Goal: Task Accomplishment & Management: Complete application form

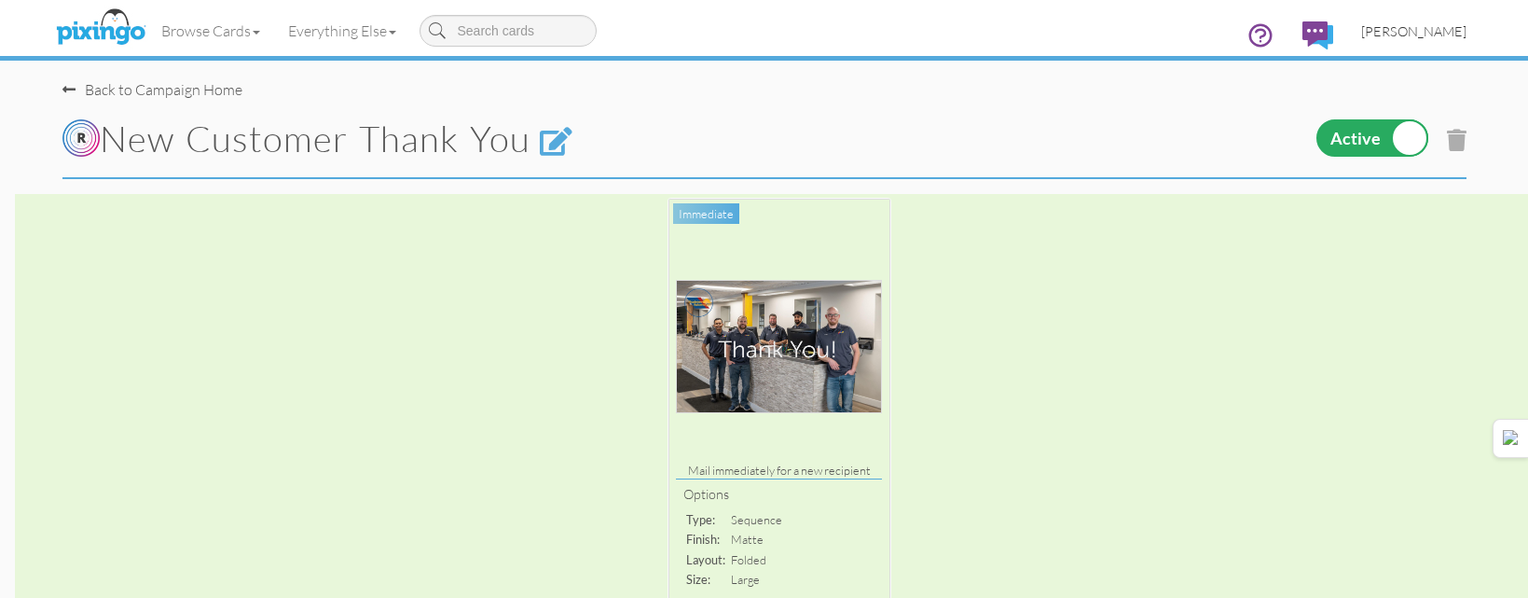
click at [1432, 41] on link "[PERSON_NAME]" at bounding box center [1414, 31] width 133 height 48
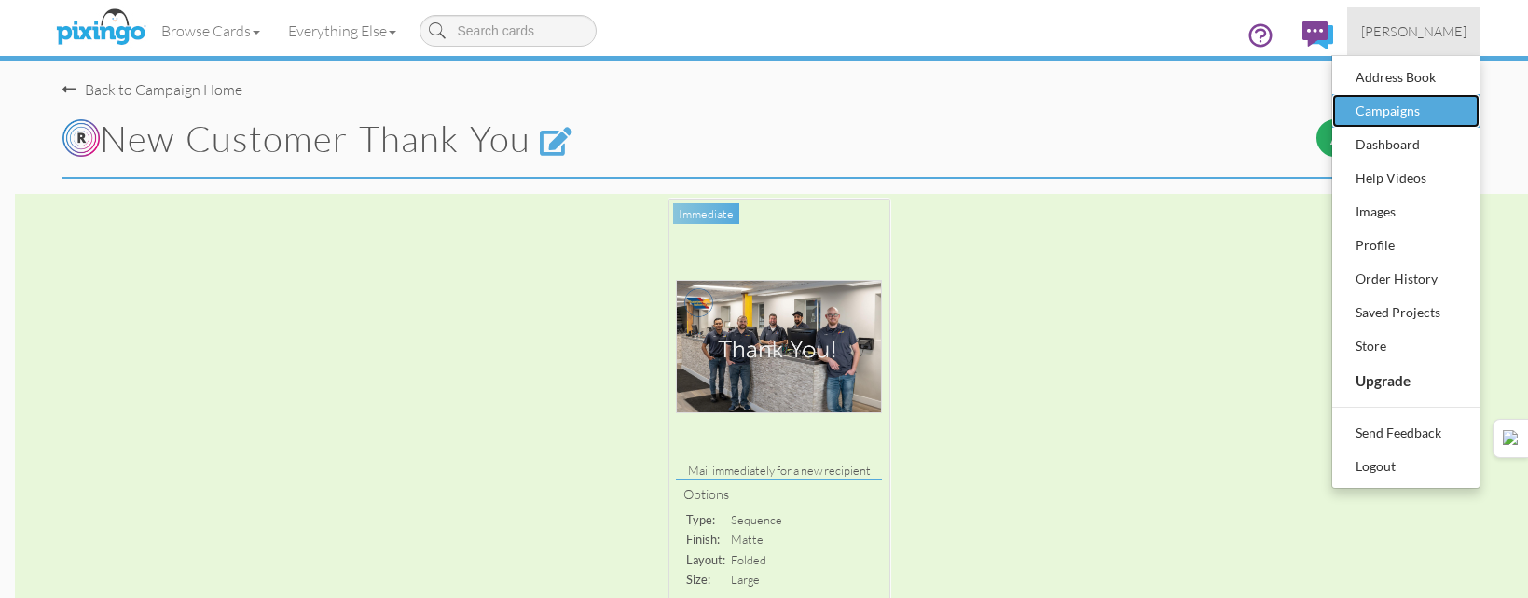
click at [1404, 117] on div "Campaigns" at bounding box center [1406, 111] width 110 height 28
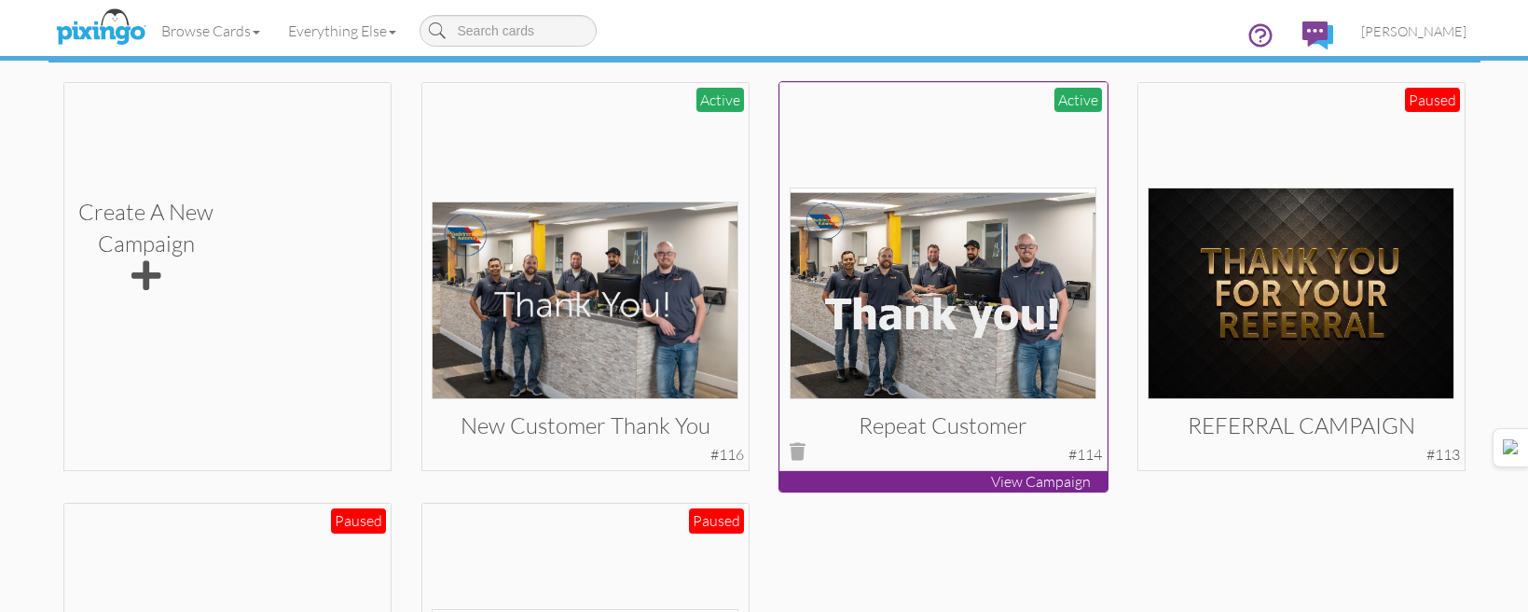
scroll to position [560, 0]
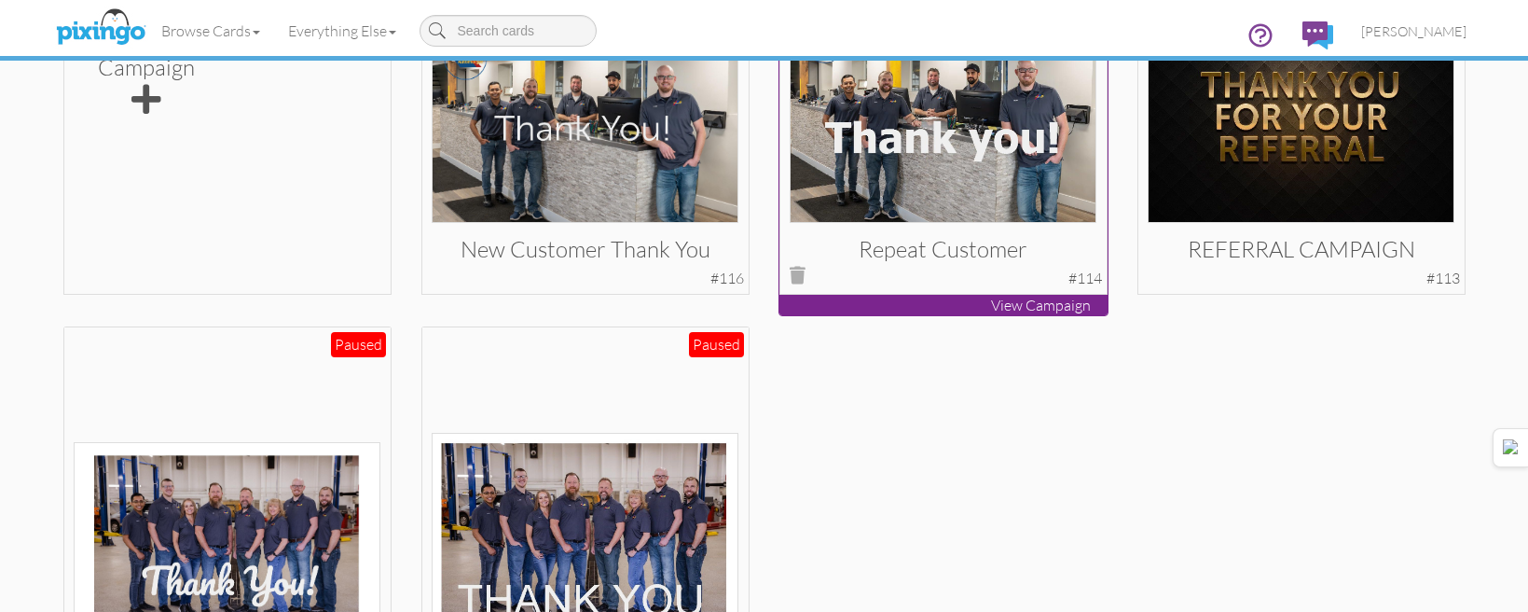
click at [1006, 165] on img at bounding box center [943, 117] width 307 height 212
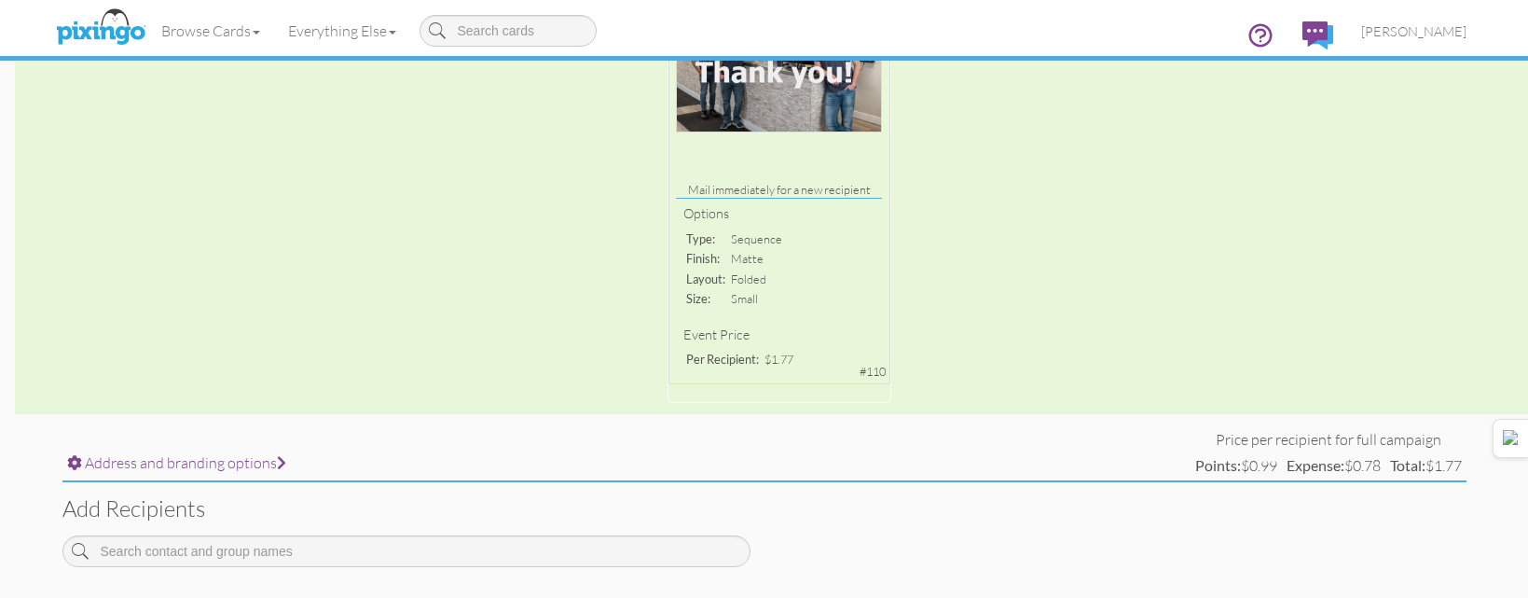
scroll to position [467, 0]
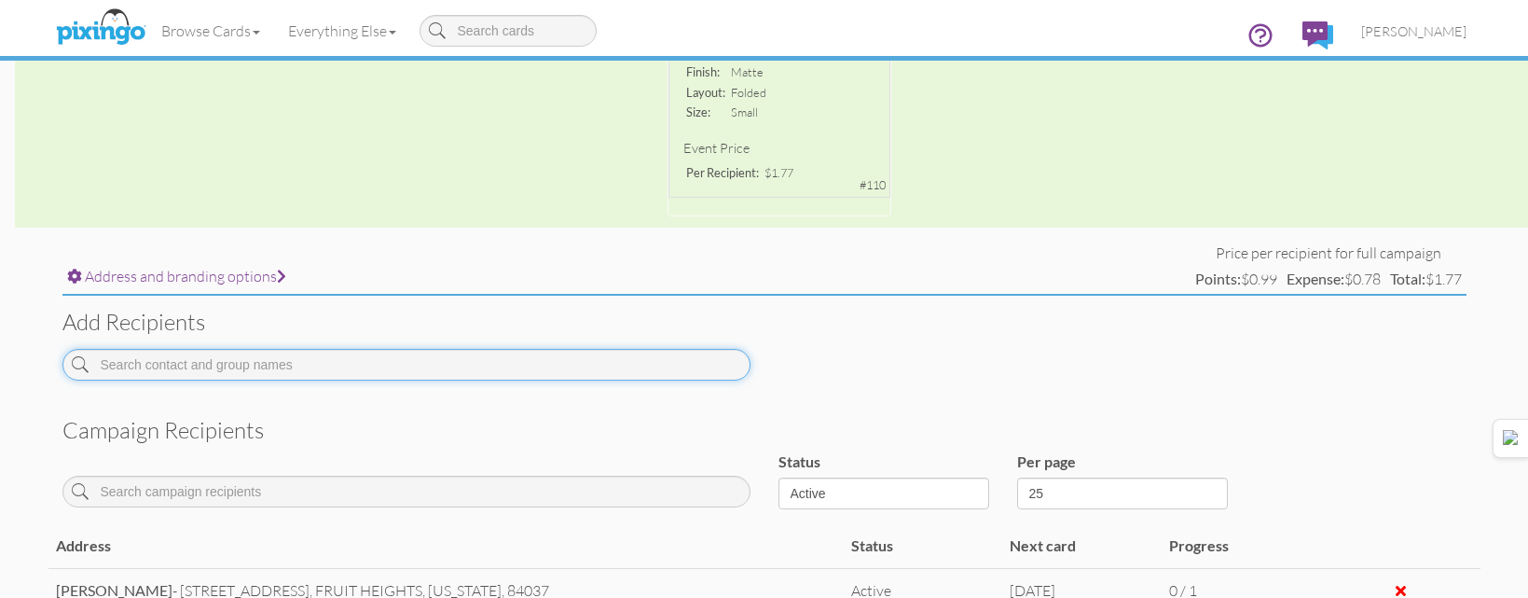
click at [595, 369] on input at bounding box center [406, 365] width 688 height 32
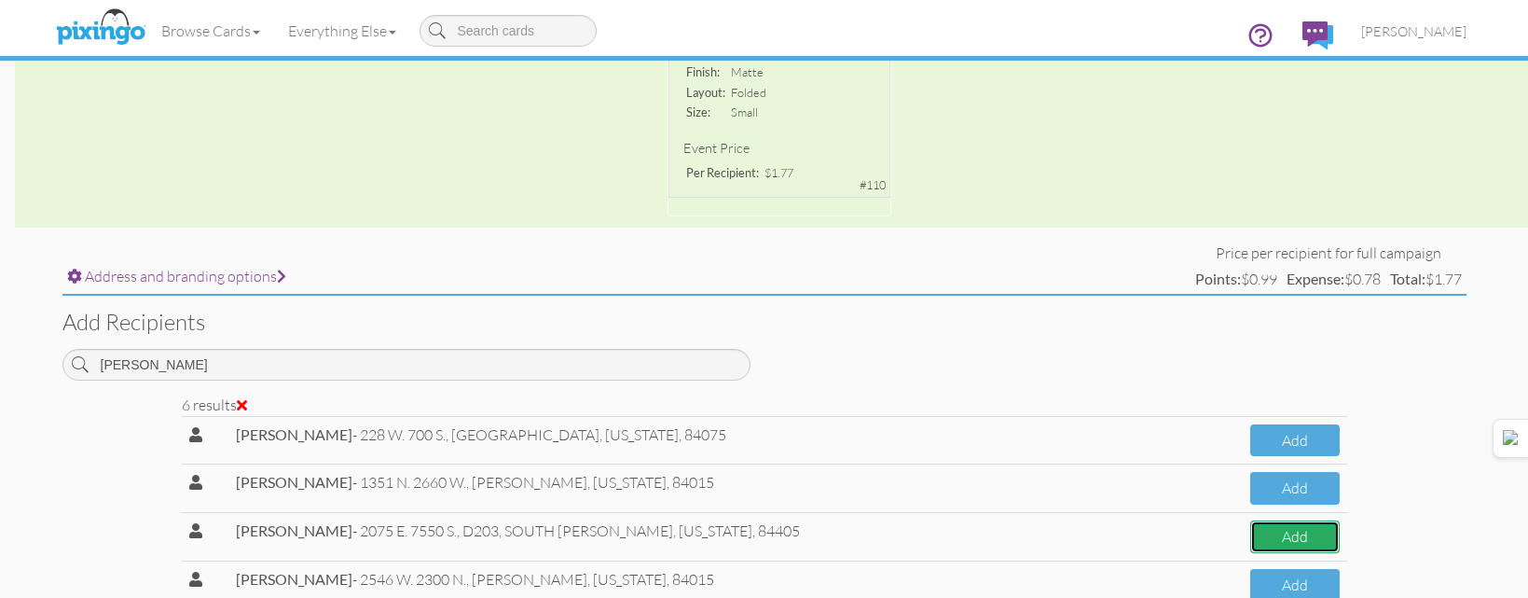
click at [1257, 543] on button "Add" at bounding box center [1296, 536] width 90 height 33
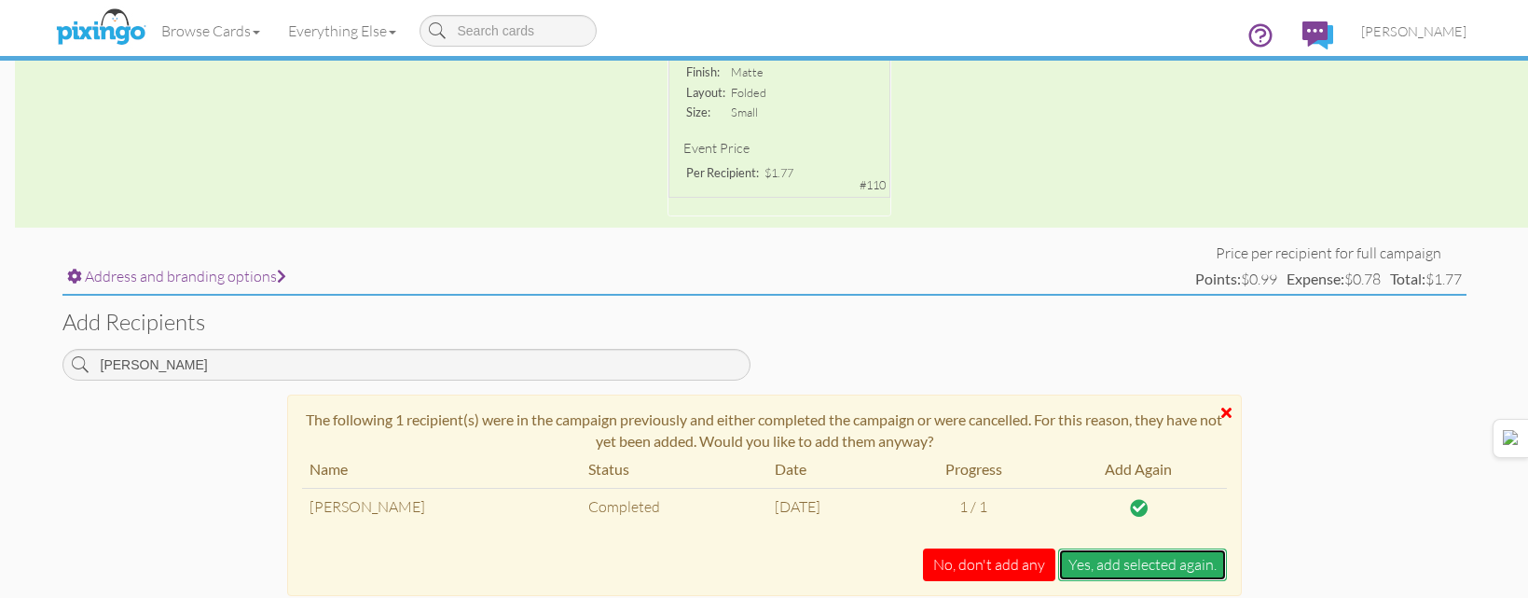
click at [1209, 567] on button "Yes, add selected again." at bounding box center [1142, 564] width 169 height 33
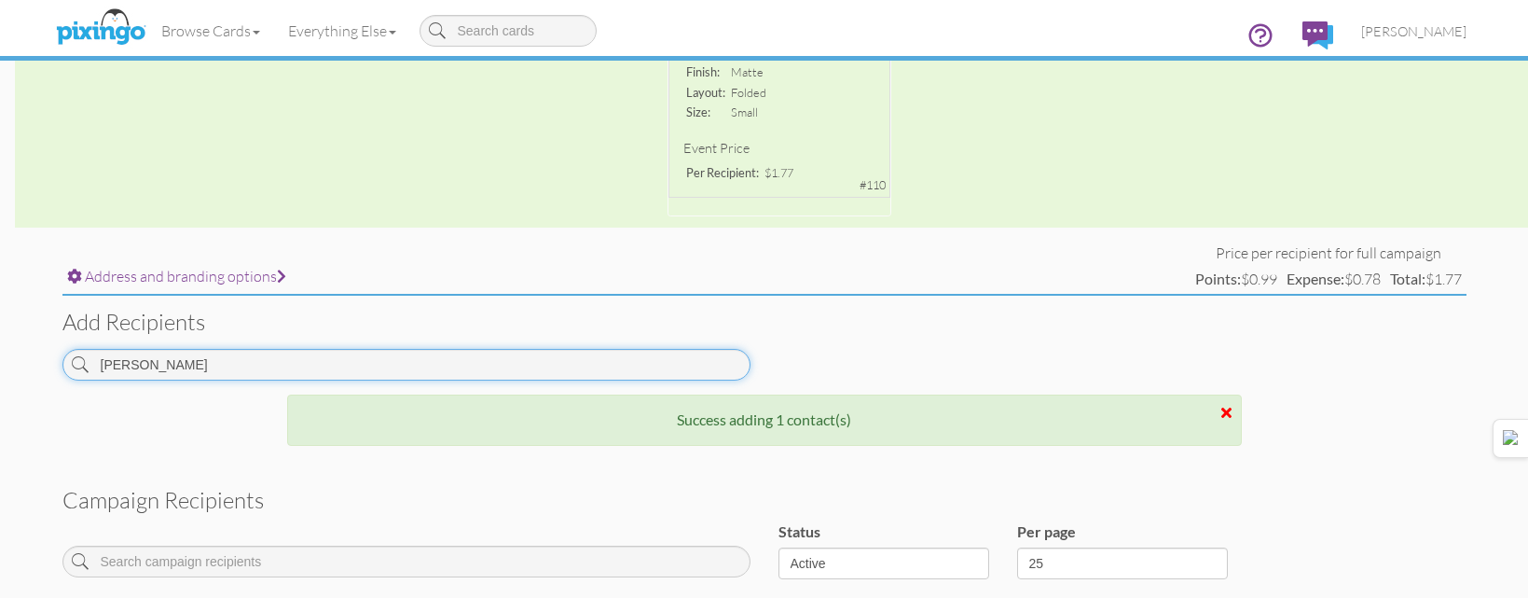
click at [698, 369] on input "[PERSON_NAME]" at bounding box center [406, 365] width 688 height 32
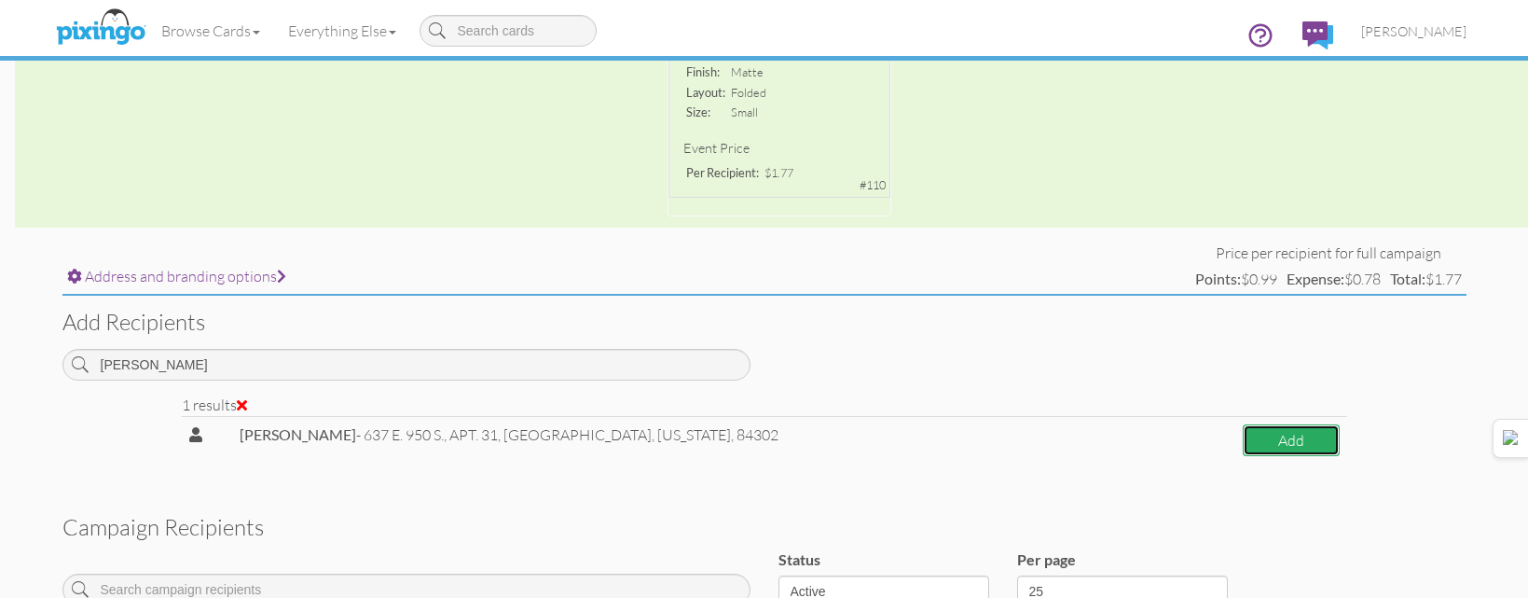
click at [1258, 431] on button "Add" at bounding box center [1291, 440] width 97 height 33
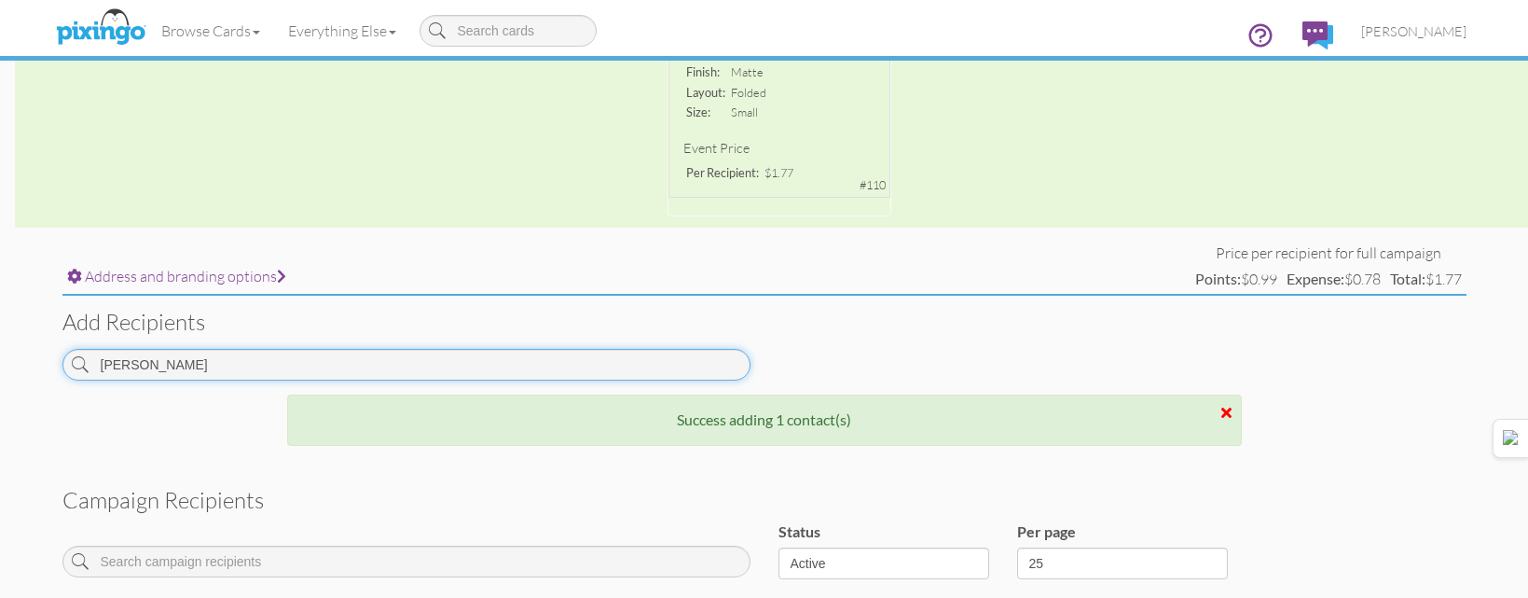
click at [602, 367] on input "[PERSON_NAME]" at bounding box center [406, 365] width 688 height 32
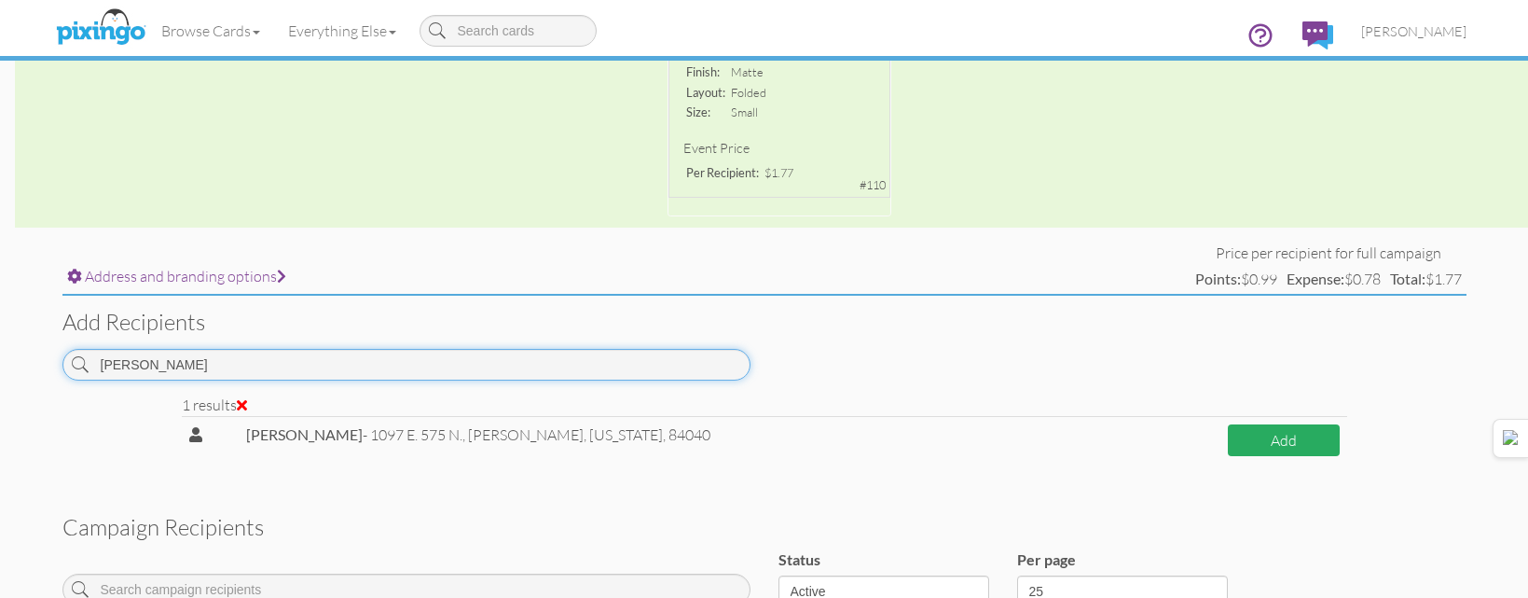
type input "[PERSON_NAME]"
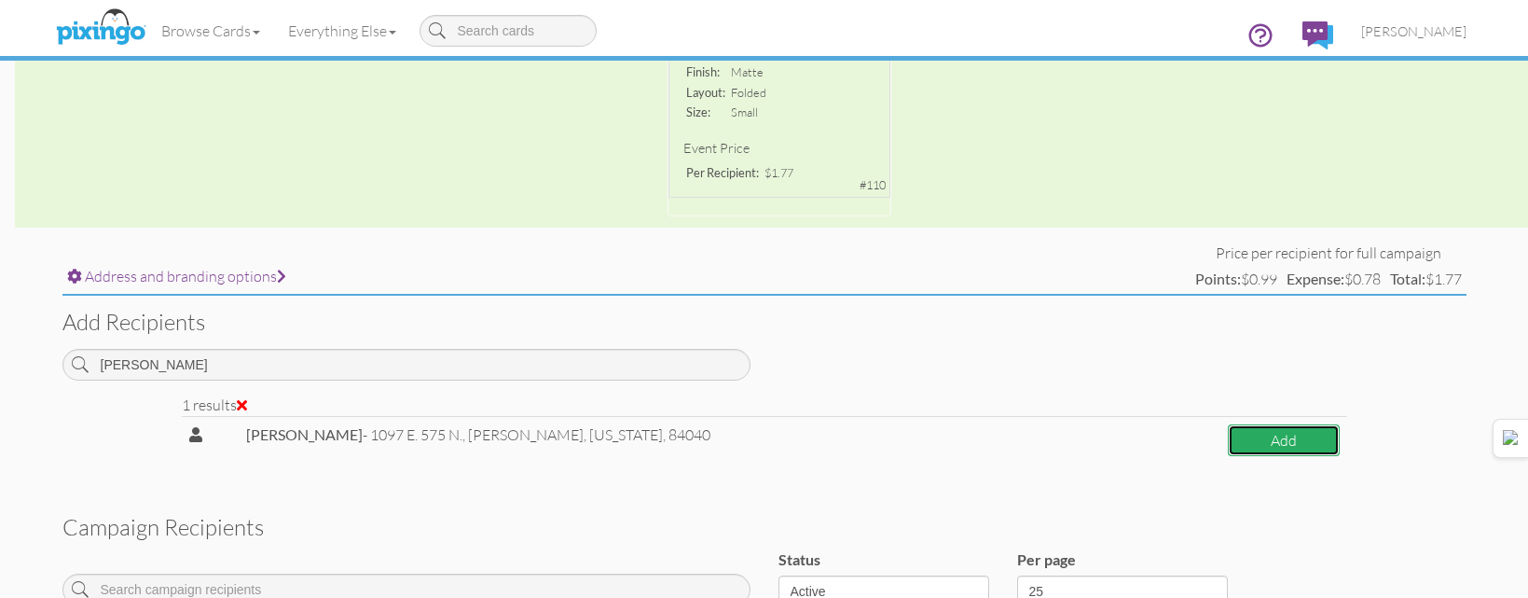
click at [1270, 439] on button "Add" at bounding box center [1283, 440] width 111 height 33
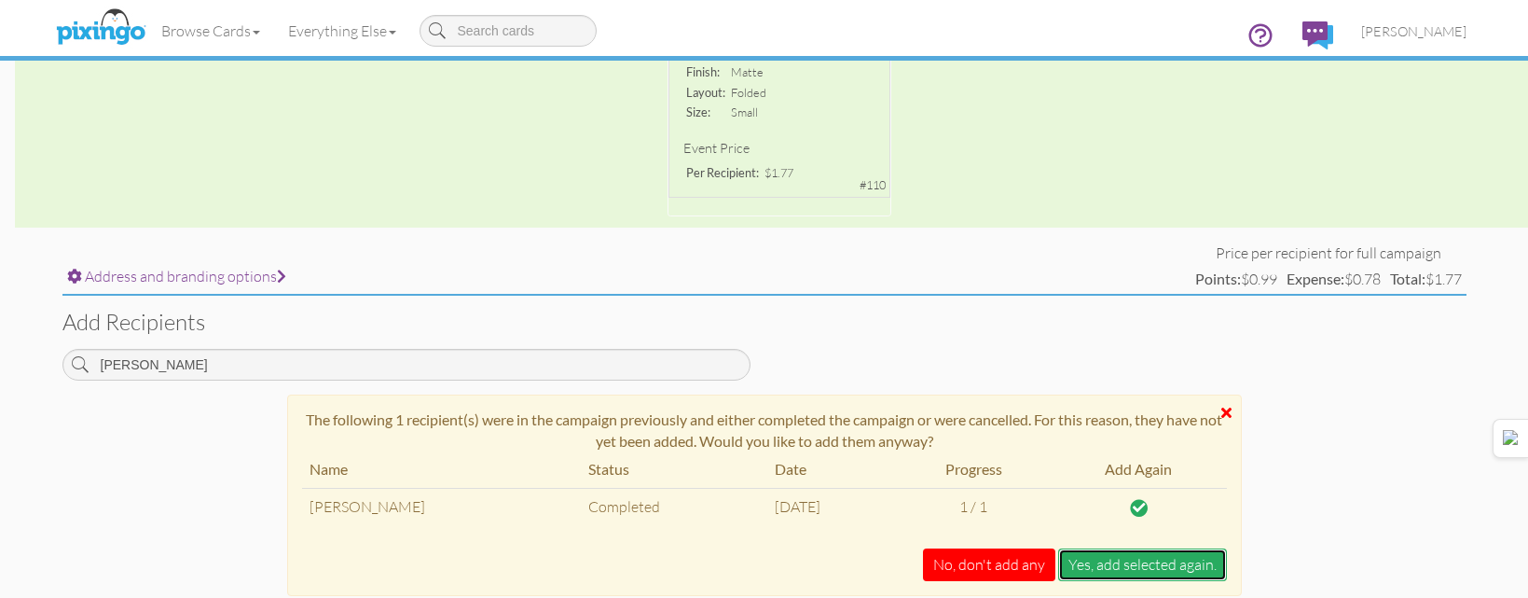
click at [1089, 557] on button "Yes, add selected again." at bounding box center [1142, 564] width 169 height 33
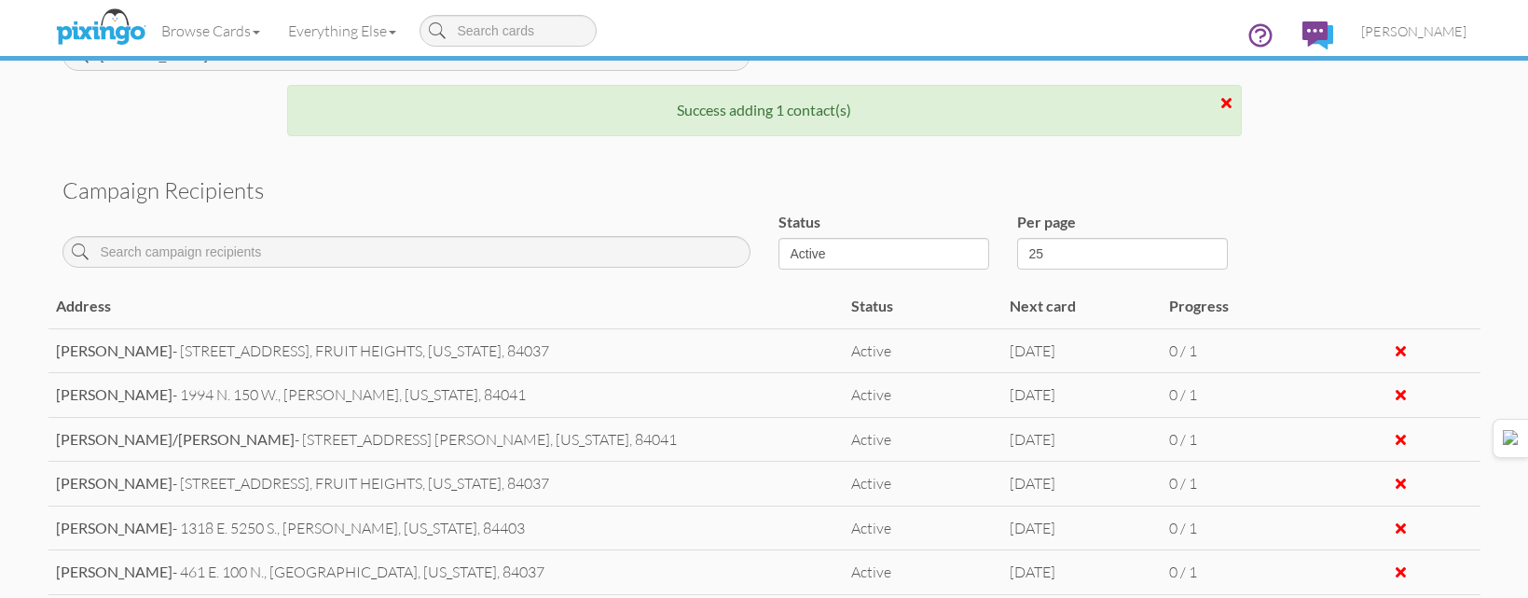
scroll to position [934, 0]
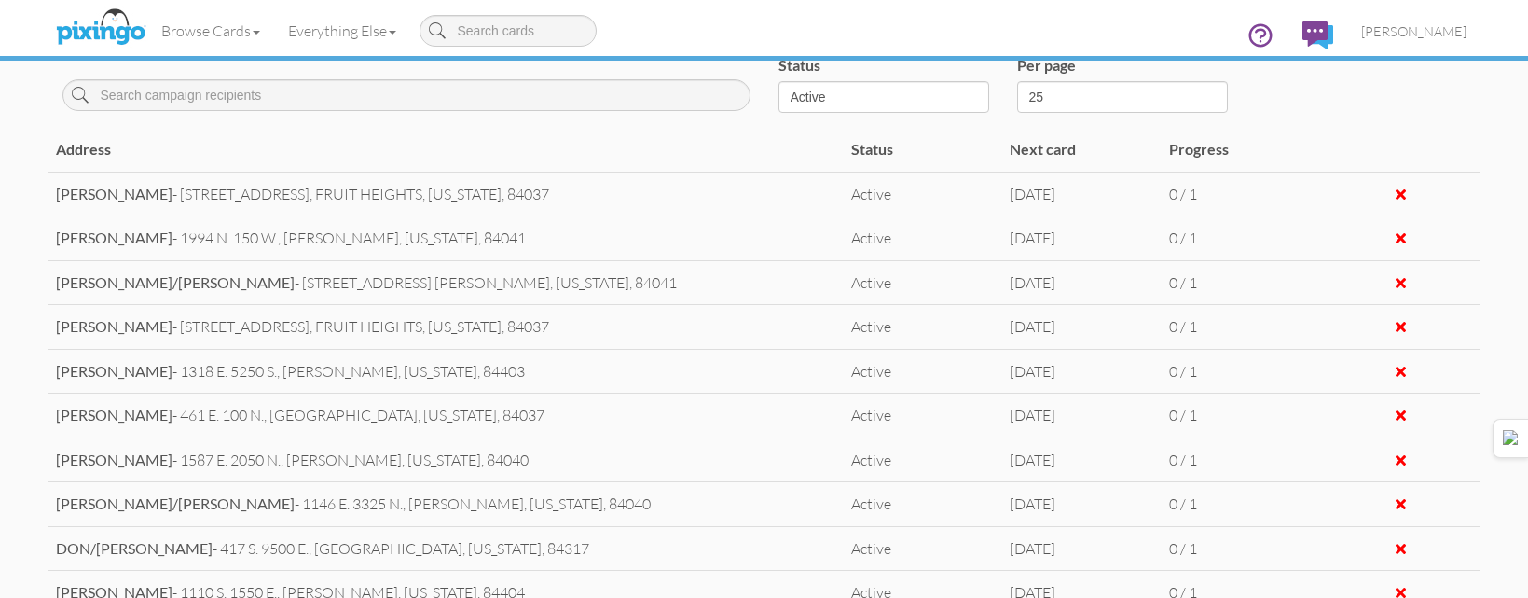
click at [648, 116] on div at bounding box center [406, 85] width 716 height 79
click at [651, 108] on input at bounding box center [406, 95] width 688 height 32
type input "A"
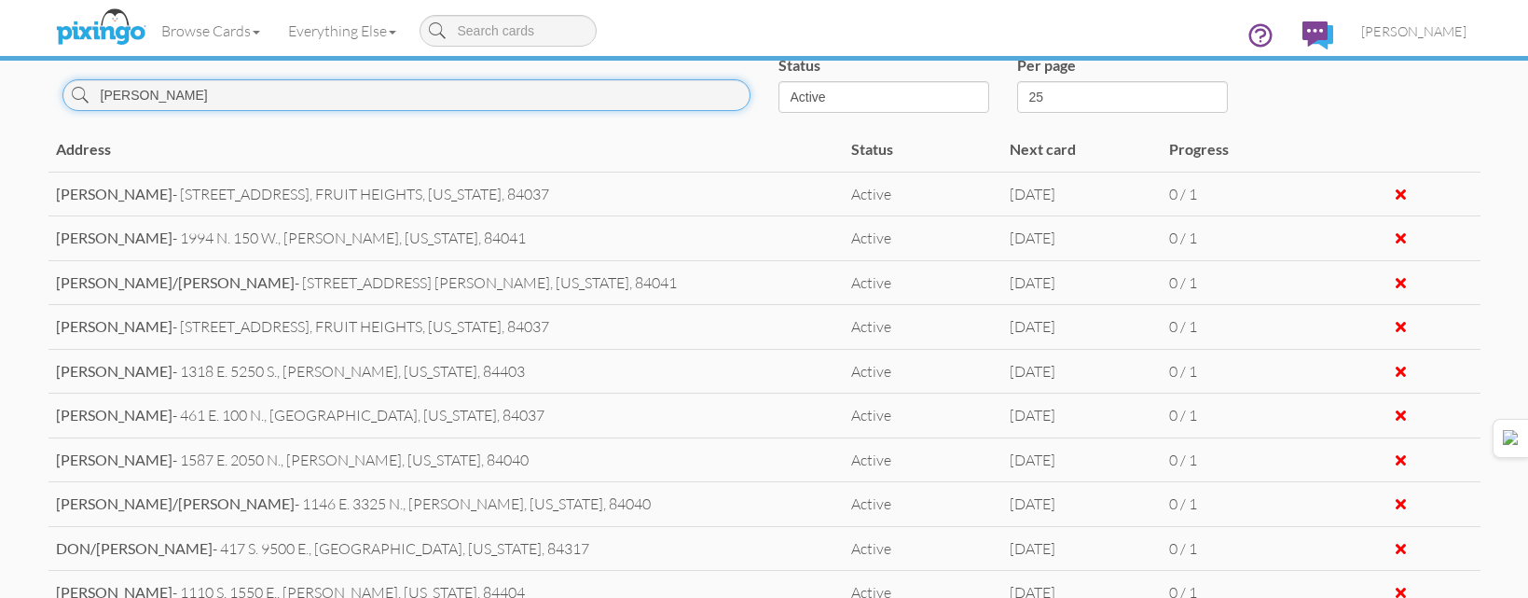
scroll to position [654, 0]
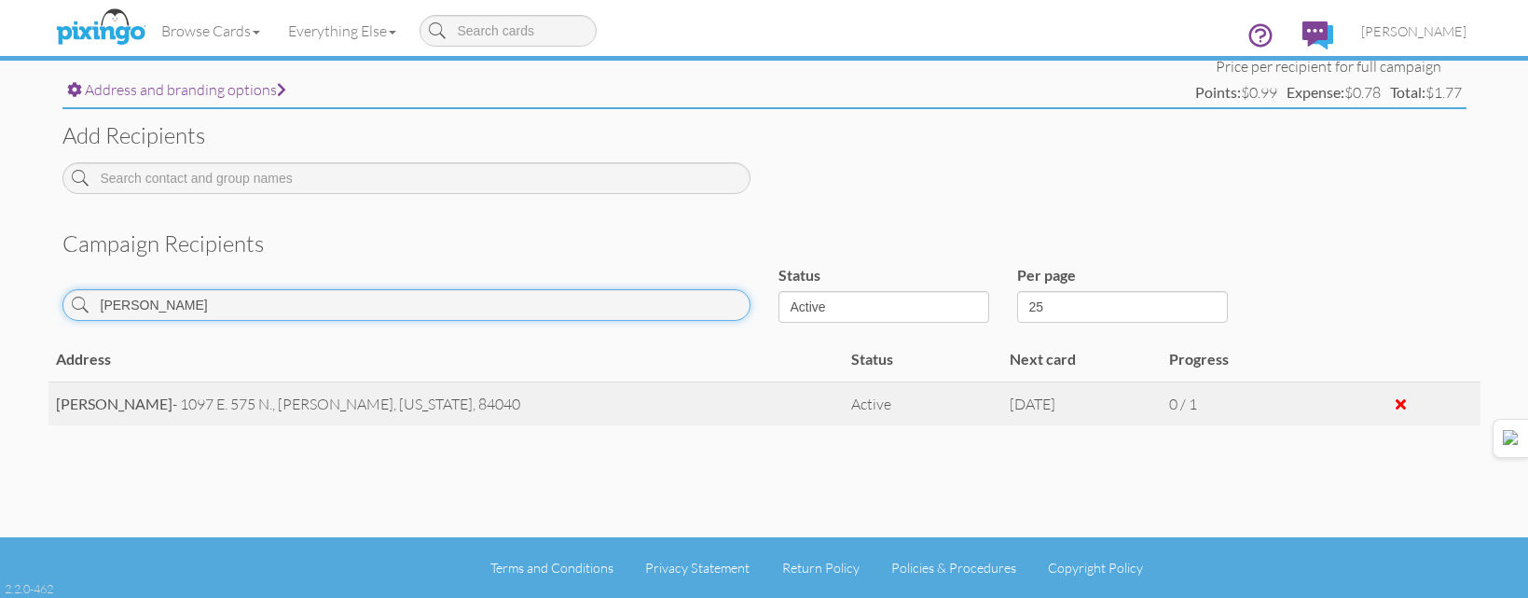
type input "[PERSON_NAME]"
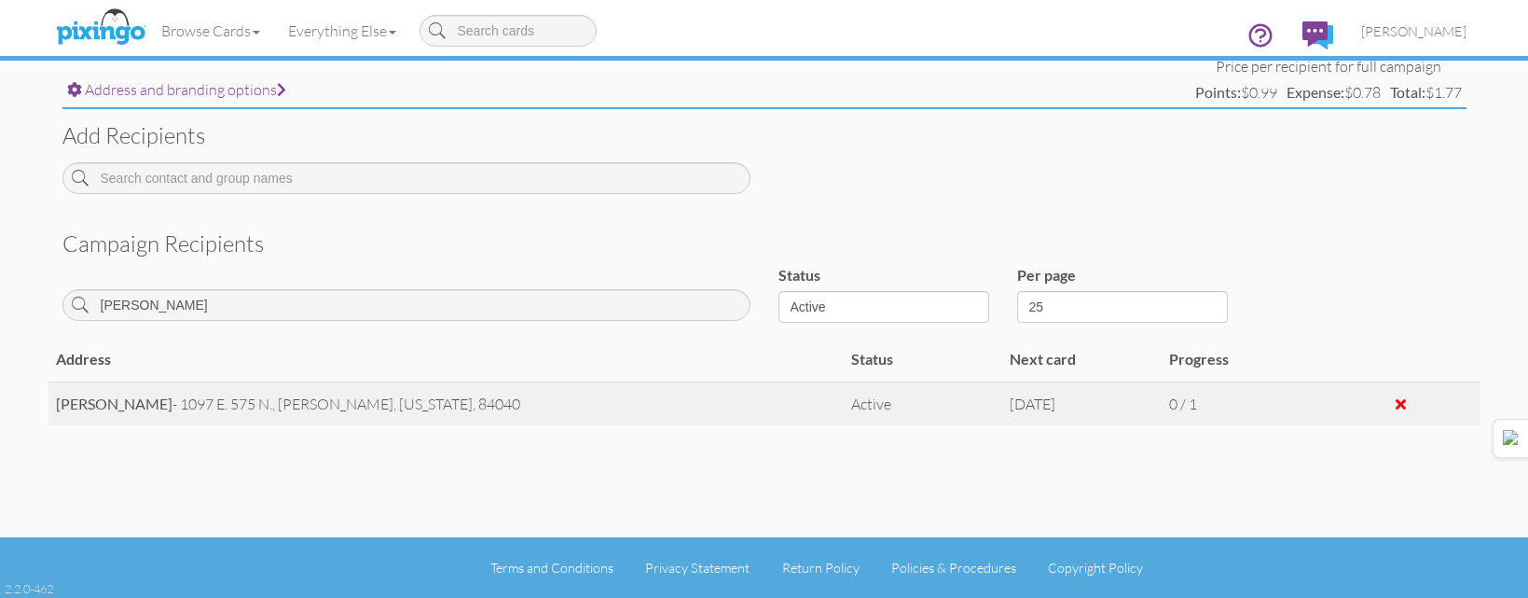
click at [1398, 407] on div at bounding box center [1401, 403] width 10 height 15
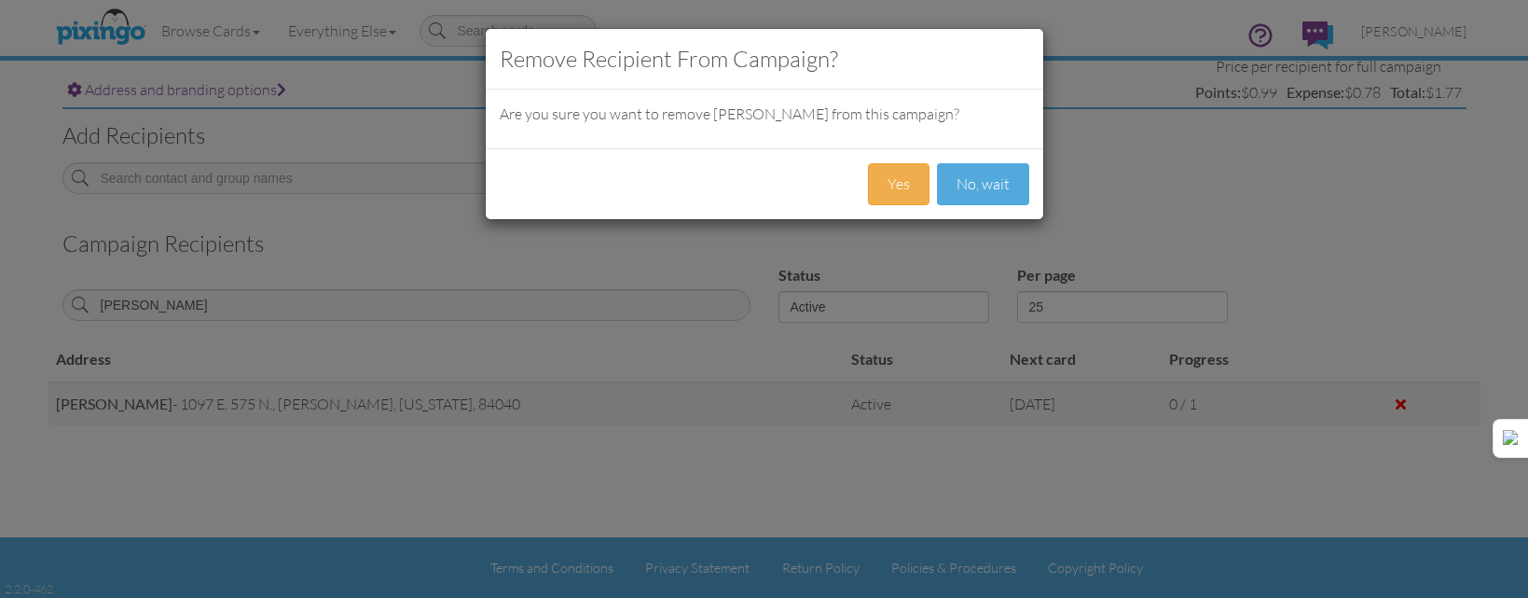
scroll to position [640, 0]
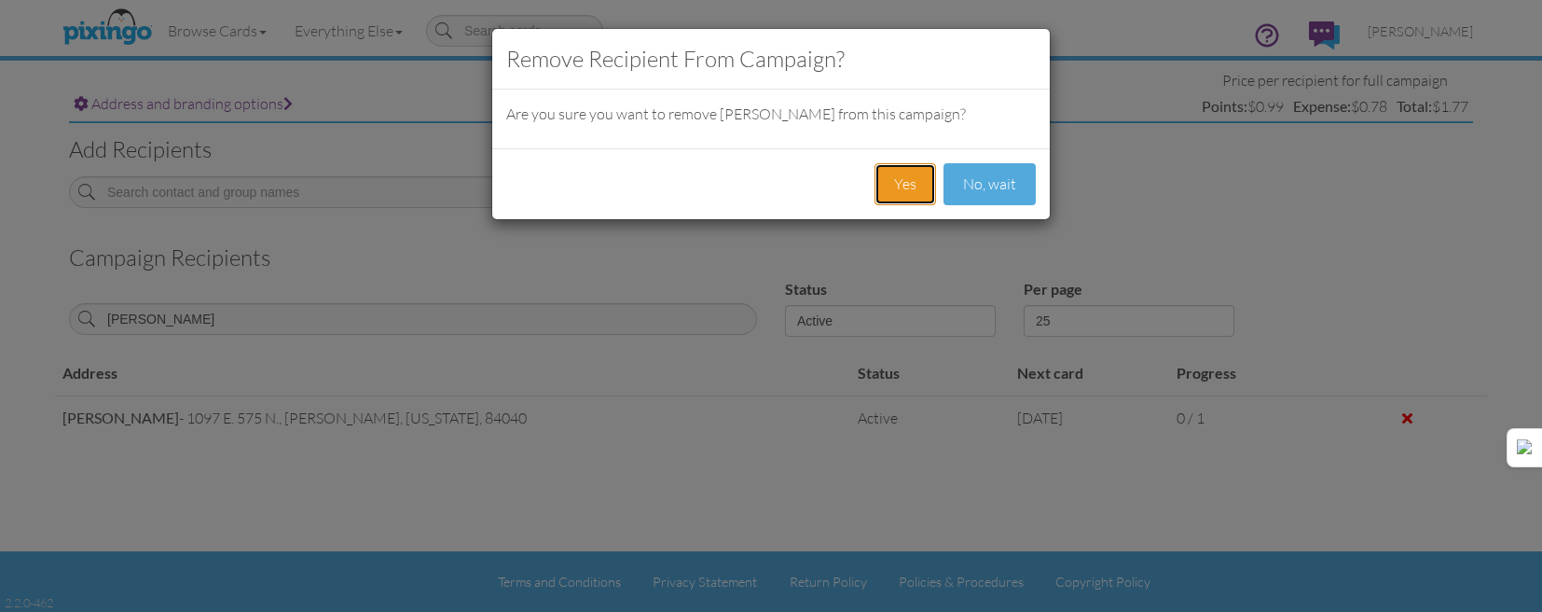
click at [921, 194] on button "Yes" at bounding box center [906, 184] width 62 height 42
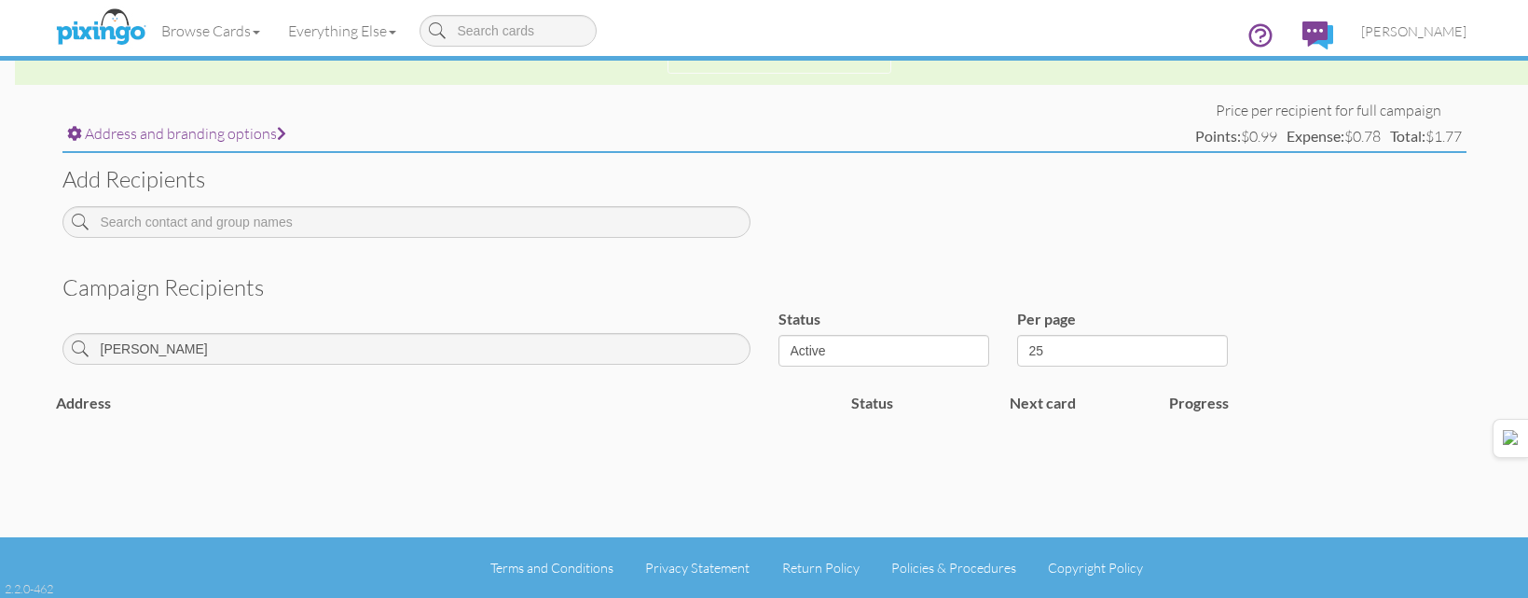
scroll to position [610, 0]
click at [706, 208] on input at bounding box center [406, 222] width 688 height 32
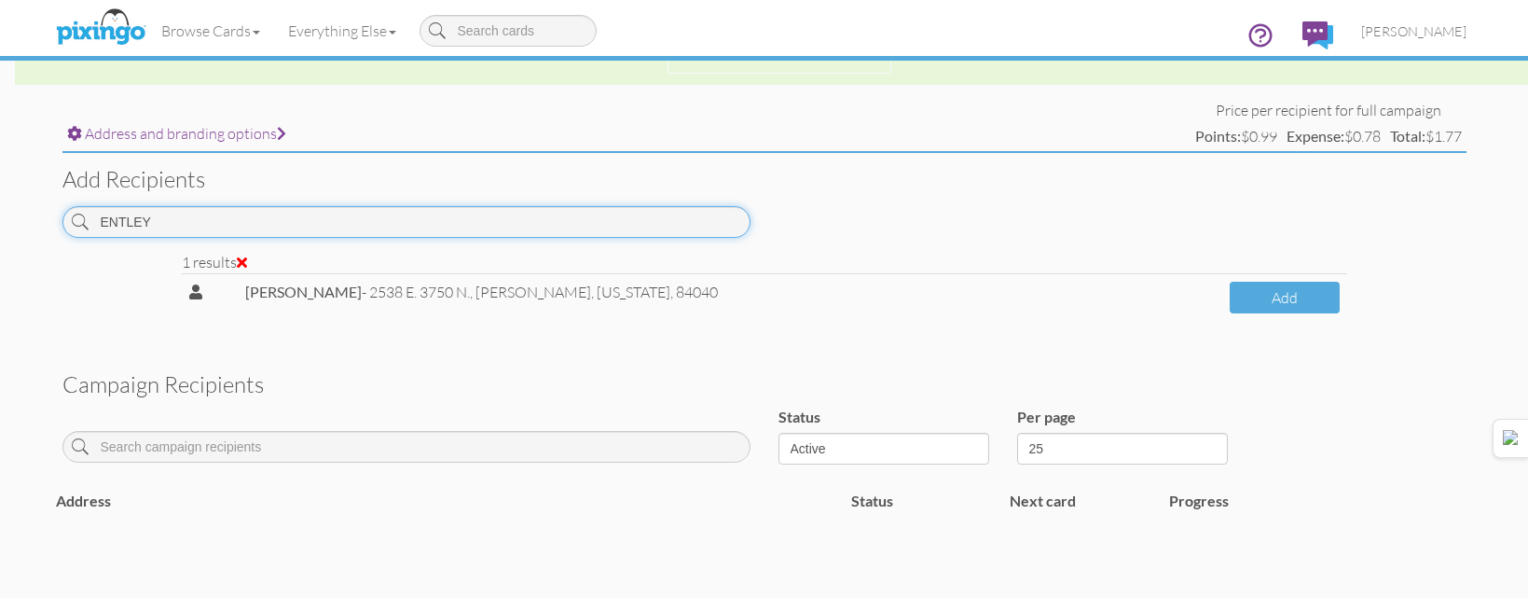
click at [672, 236] on input "ENTLEY" at bounding box center [406, 222] width 688 height 32
click at [671, 236] on input "ENTLEY" at bounding box center [406, 222] width 688 height 32
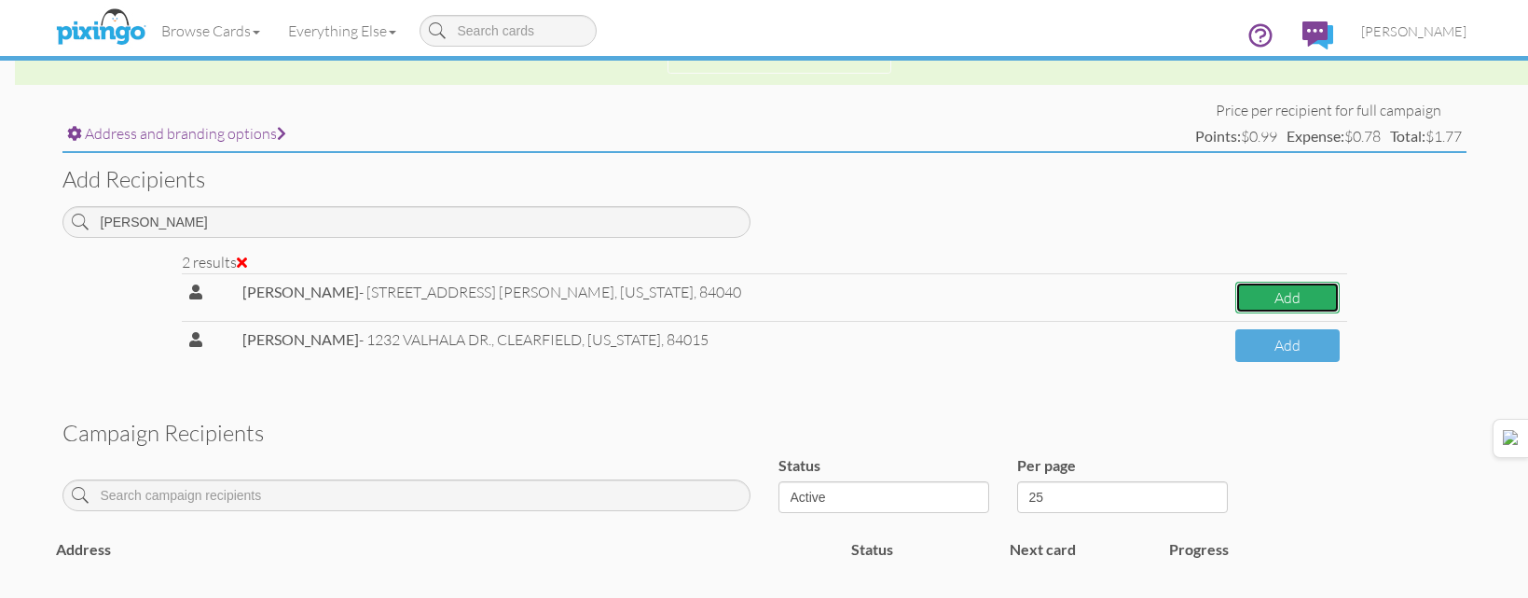
click at [1265, 289] on button "Add" at bounding box center [1288, 298] width 104 height 33
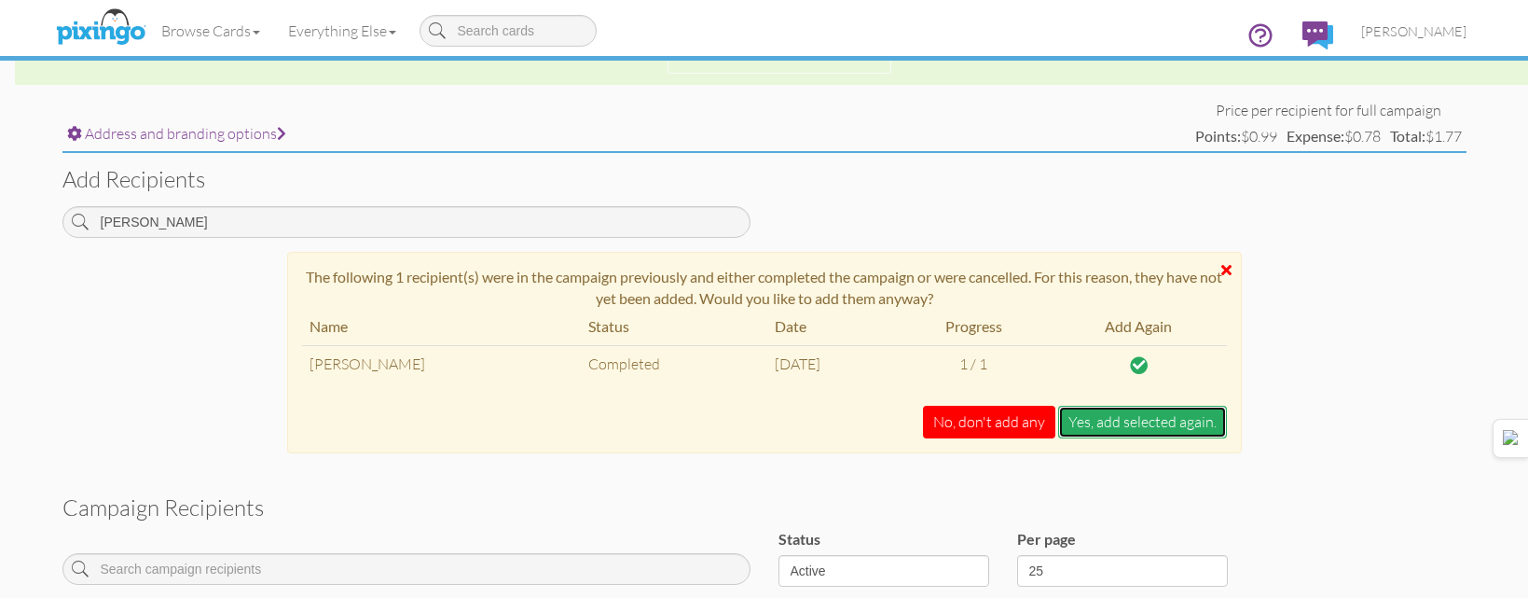
click at [1121, 421] on button "Yes, add selected again." at bounding box center [1142, 422] width 169 height 33
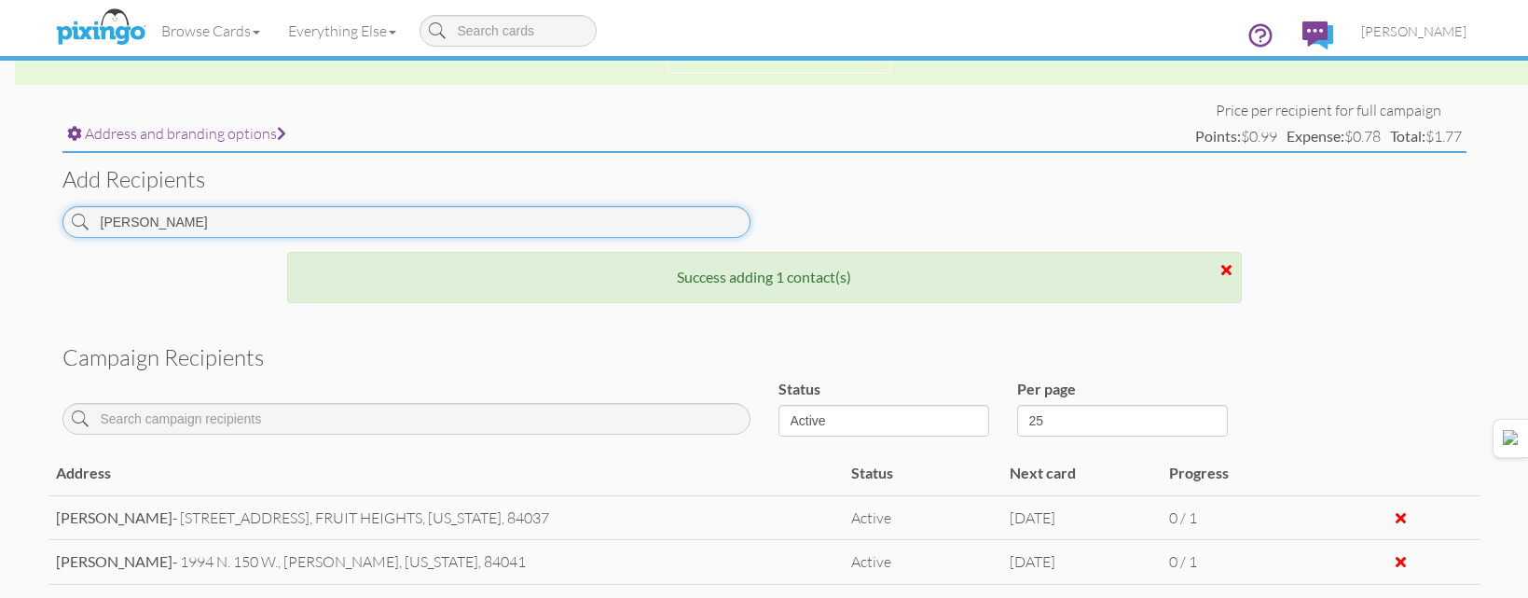
click at [676, 235] on input "[PERSON_NAME]" at bounding box center [406, 222] width 688 height 32
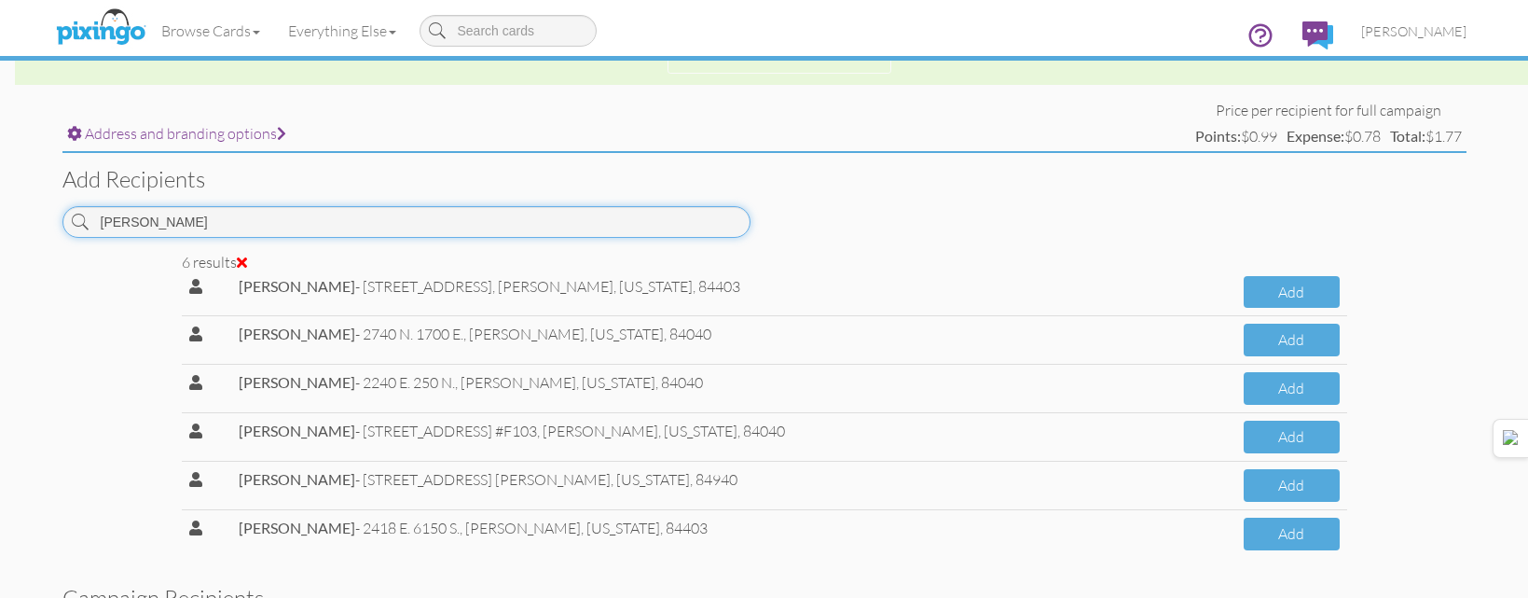
scroll to position [0, 0]
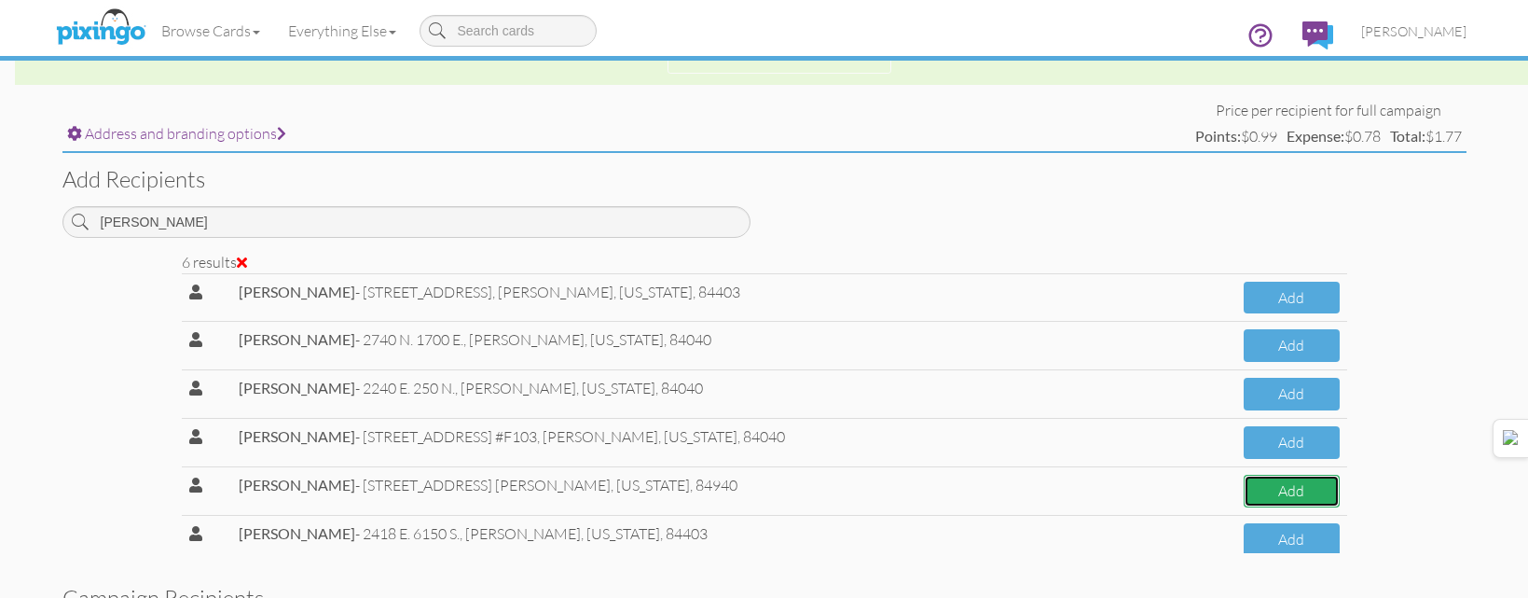
click at [1271, 491] on button "Add" at bounding box center [1291, 491] width 95 height 33
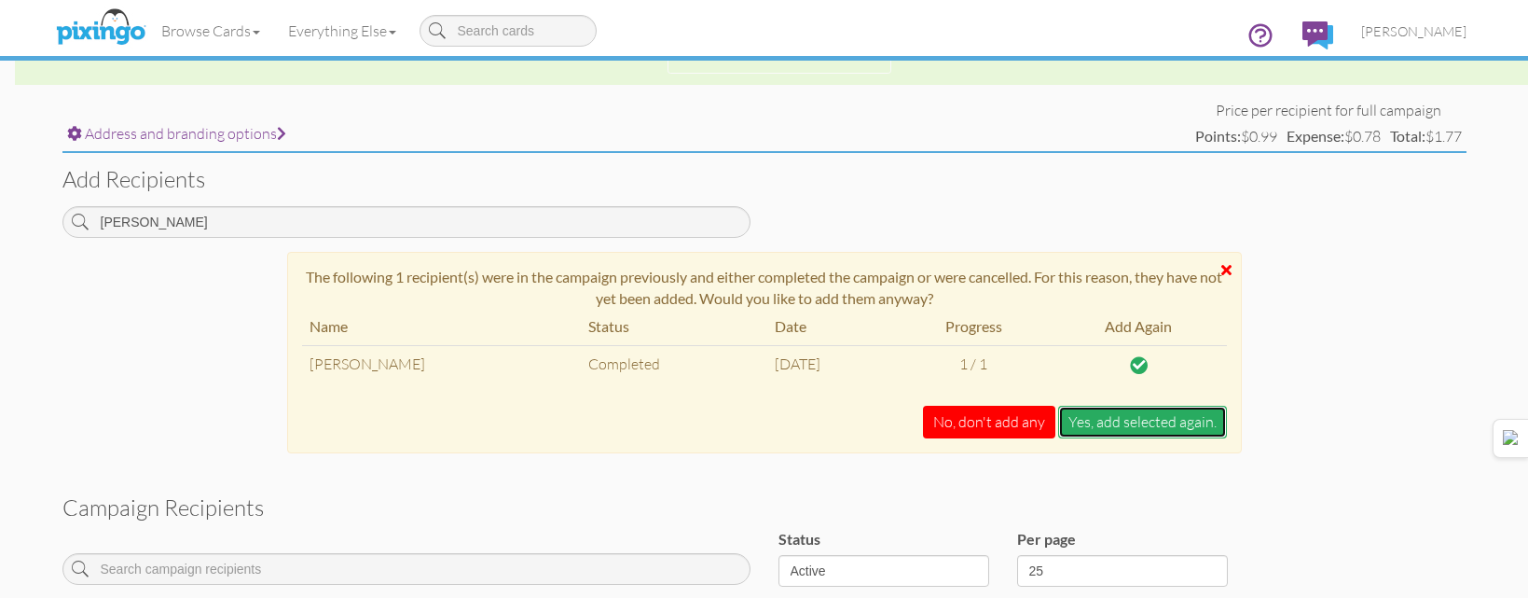
click at [1187, 436] on button "Yes, add selected again." at bounding box center [1142, 422] width 169 height 33
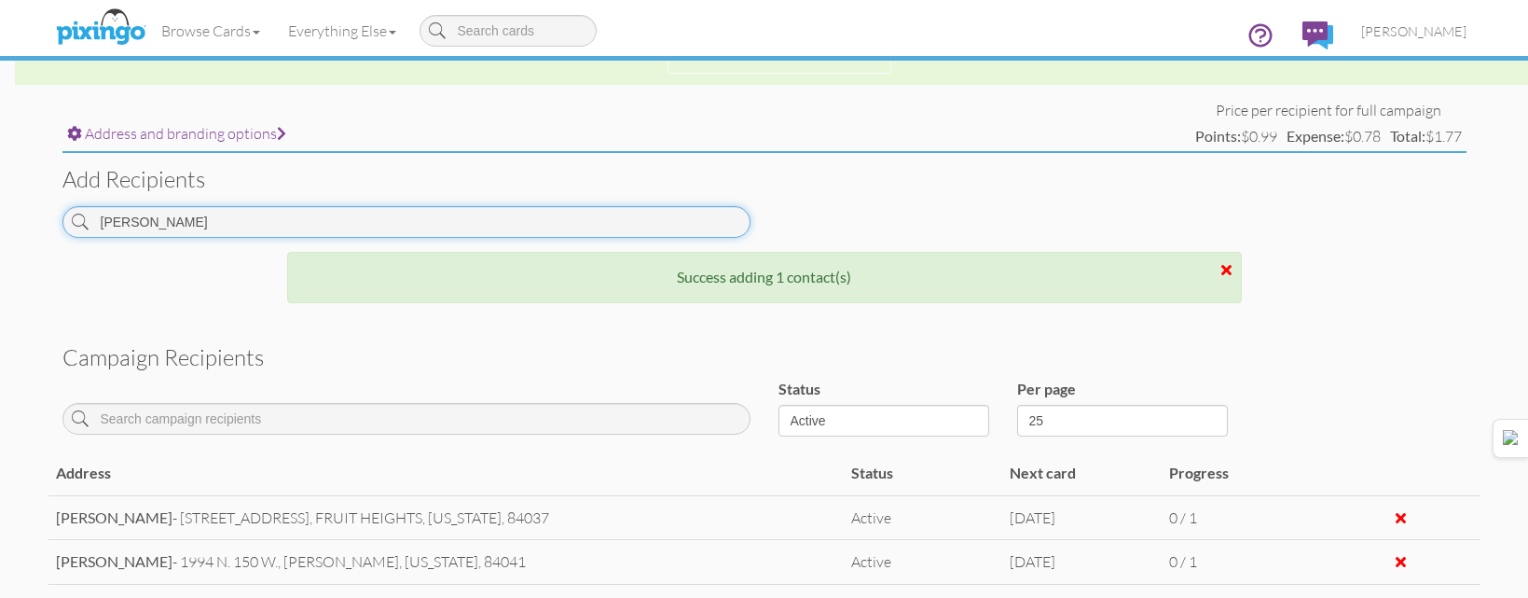
click at [692, 211] on input "[PERSON_NAME]" at bounding box center [406, 222] width 688 height 32
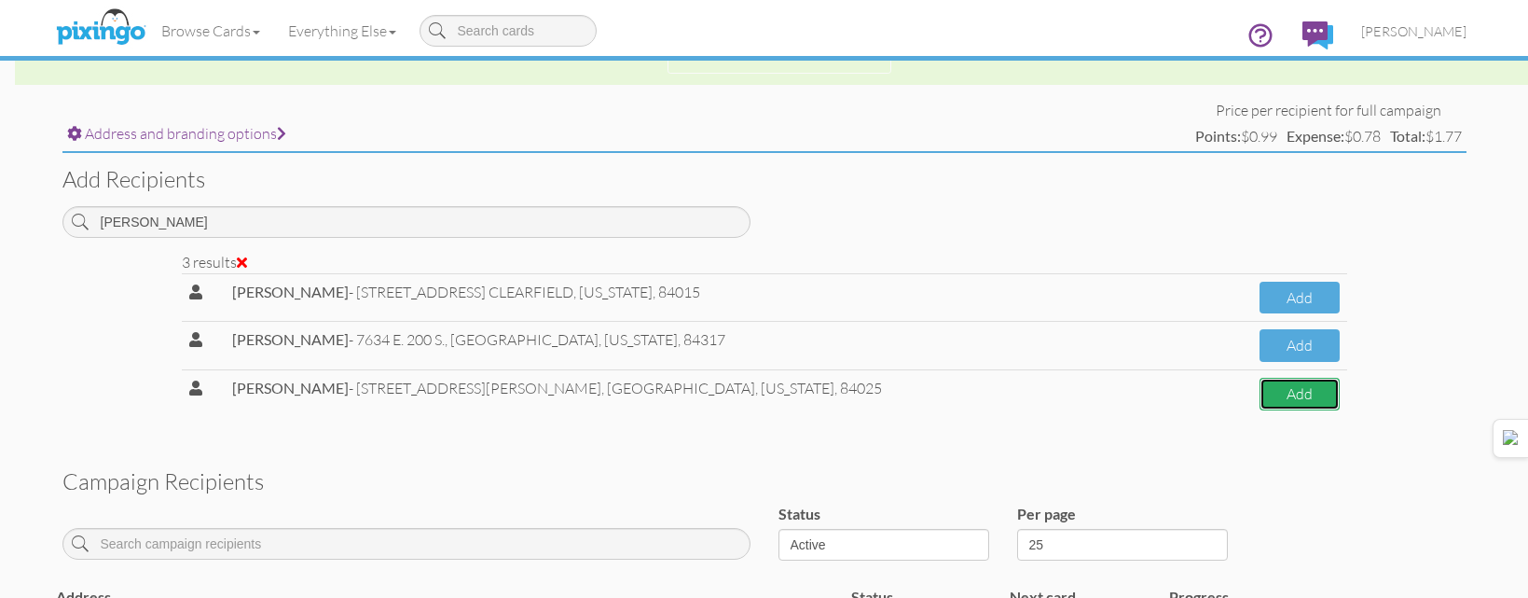
click at [1271, 394] on button "Add" at bounding box center [1300, 394] width 80 height 33
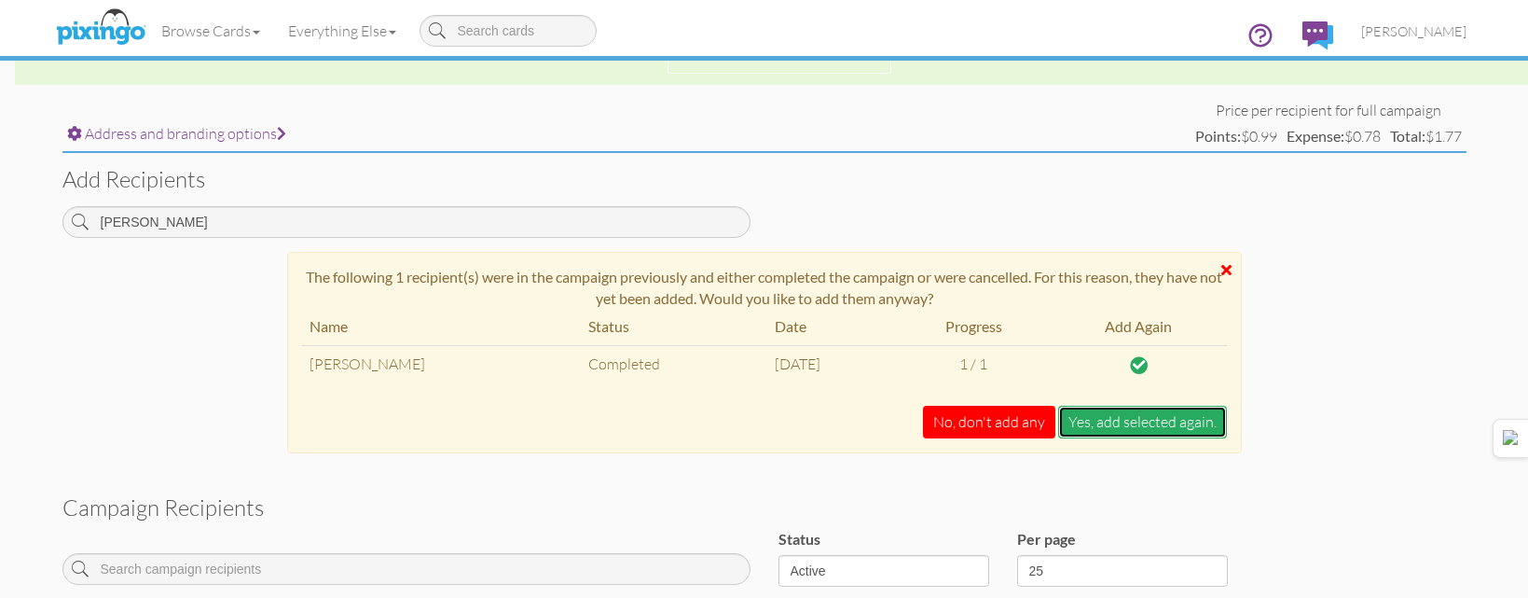
click at [1158, 420] on button "Yes, add selected again." at bounding box center [1142, 422] width 169 height 33
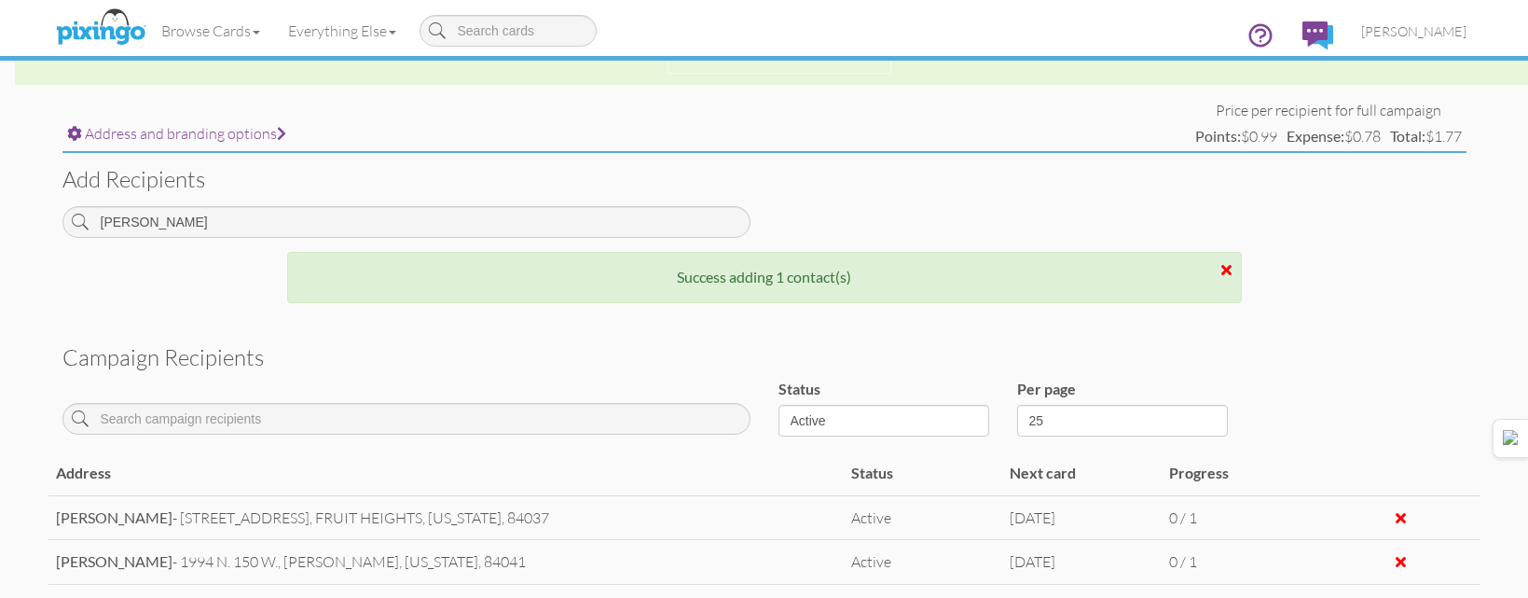
click at [592, 242] on div "[PERSON_NAME]" at bounding box center [406, 229] width 716 height 46
click at [607, 228] on input "[PERSON_NAME]" at bounding box center [406, 222] width 688 height 32
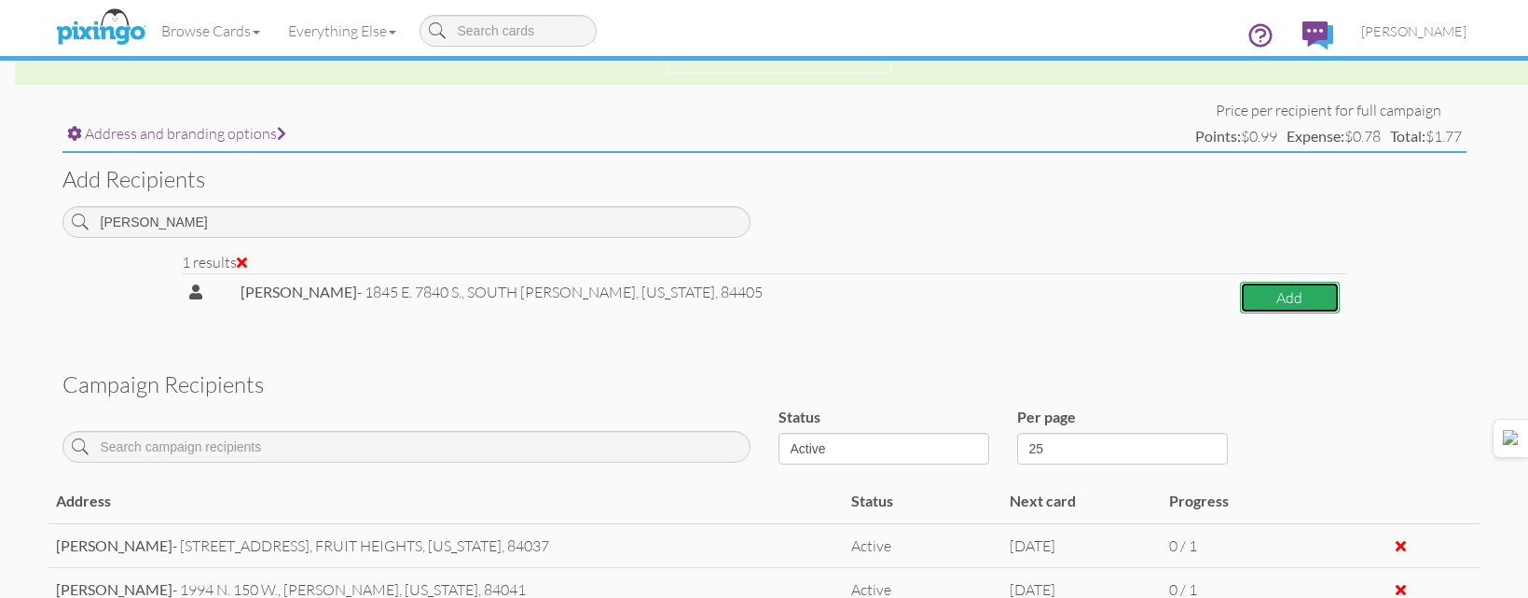
click at [1240, 290] on button "Add" at bounding box center [1290, 298] width 100 height 33
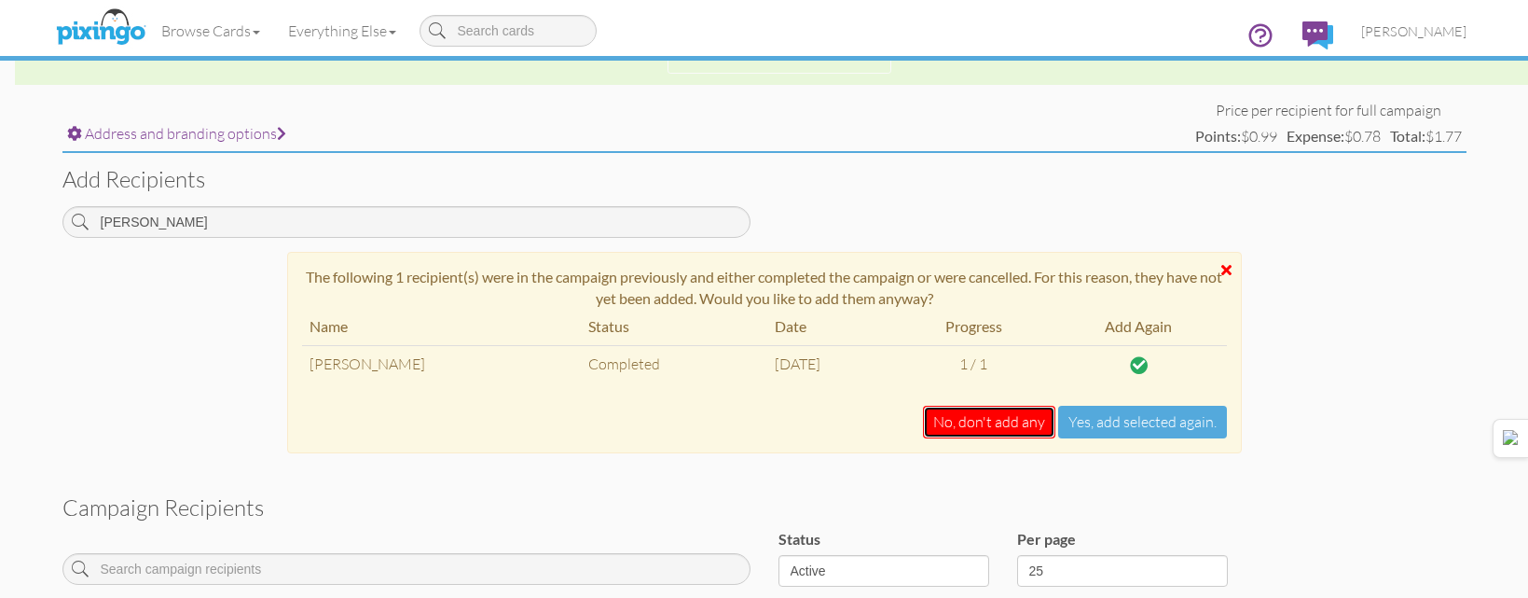
click at [1023, 426] on button "No, don't add any" at bounding box center [989, 422] width 132 height 33
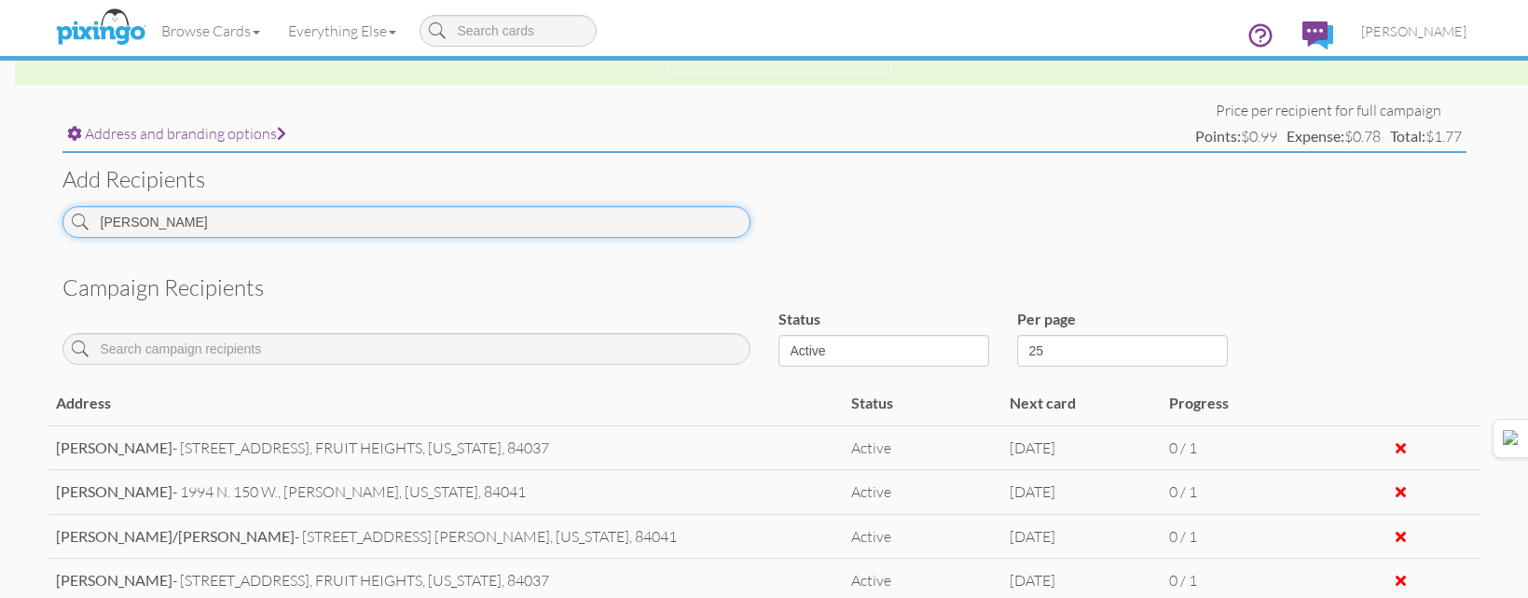
click at [602, 227] on input "[PERSON_NAME]" at bounding box center [406, 222] width 688 height 32
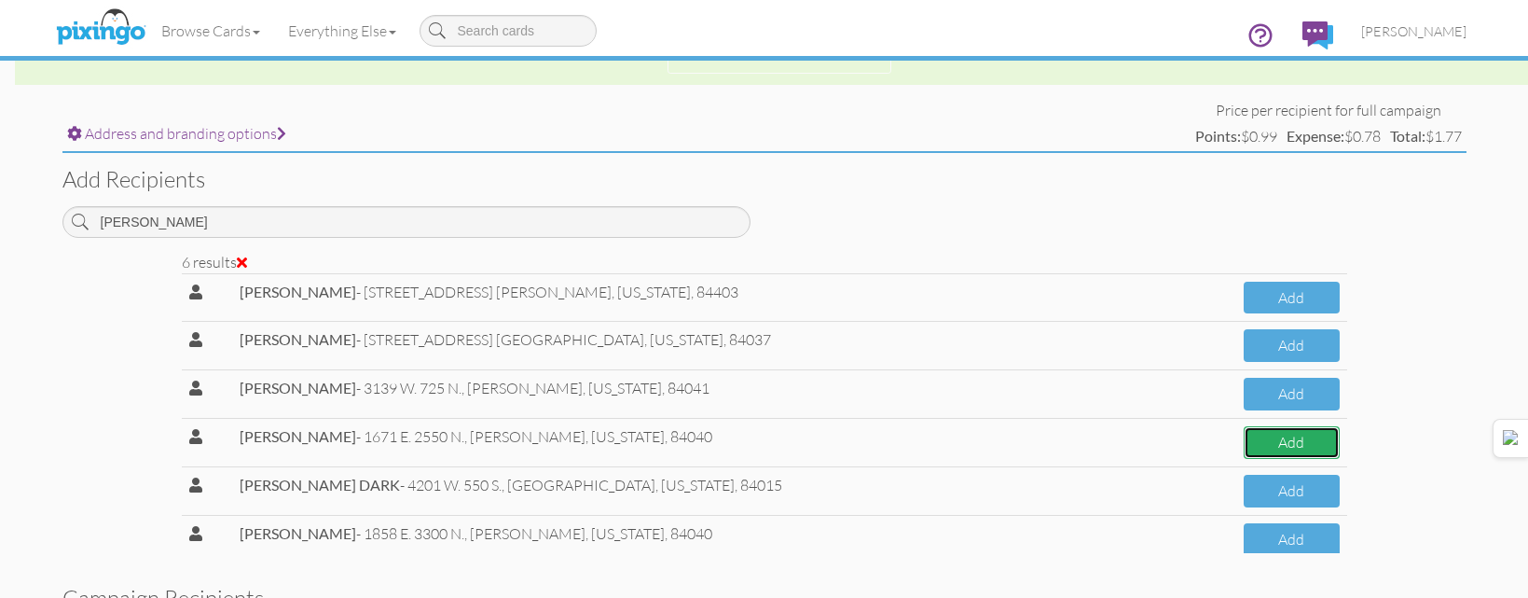
click at [1246, 434] on button "Add" at bounding box center [1292, 442] width 96 height 33
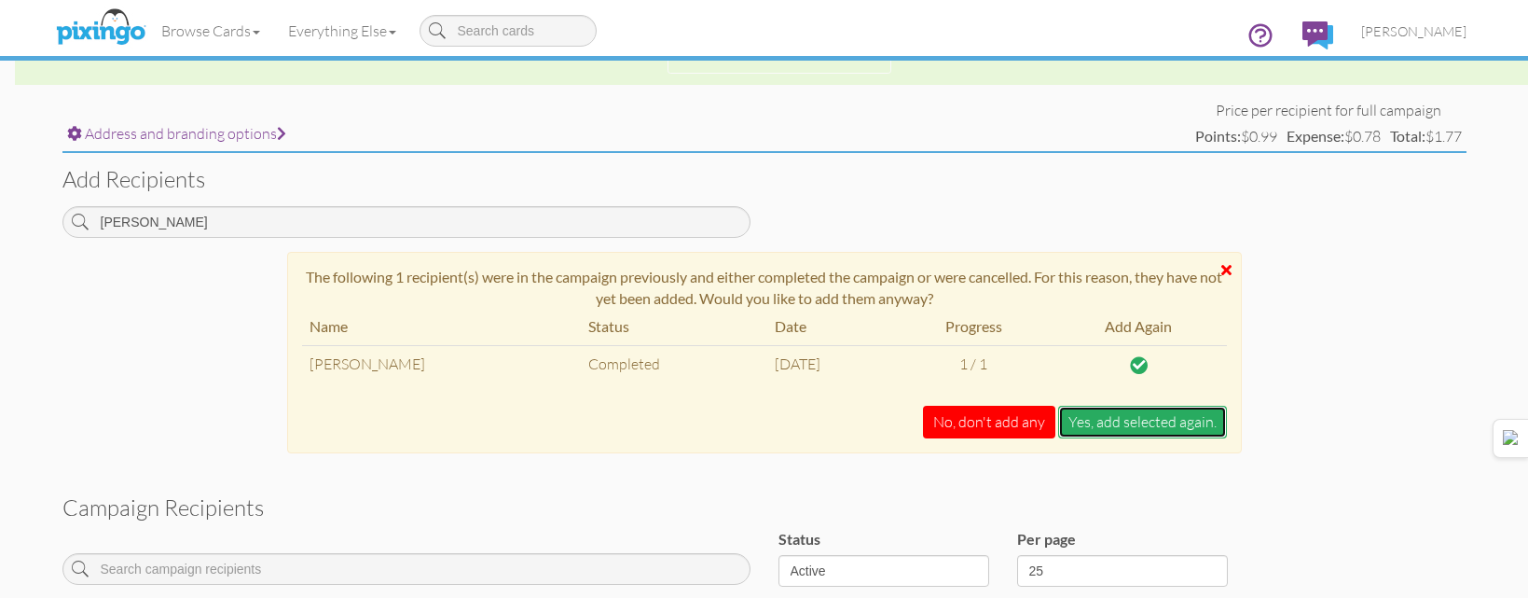
click at [1197, 411] on button "Yes, add selected again." at bounding box center [1142, 422] width 169 height 33
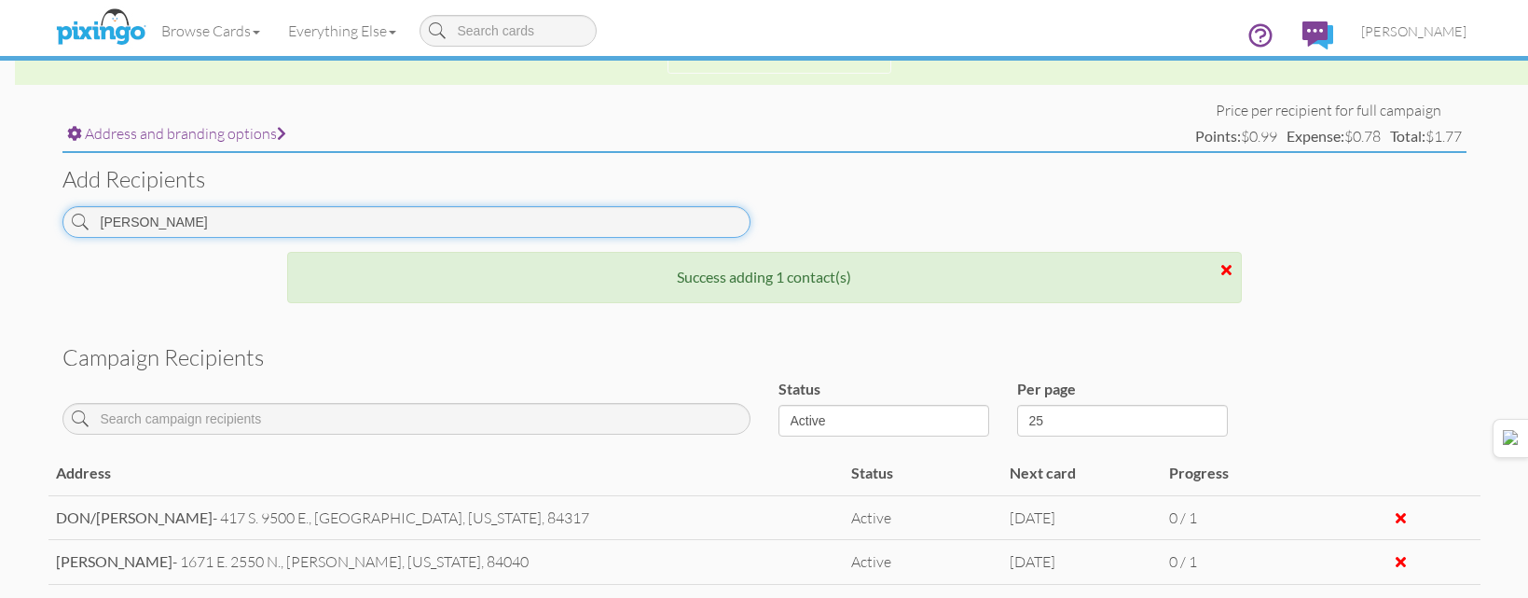
click at [358, 214] on input "[PERSON_NAME]" at bounding box center [406, 222] width 688 height 32
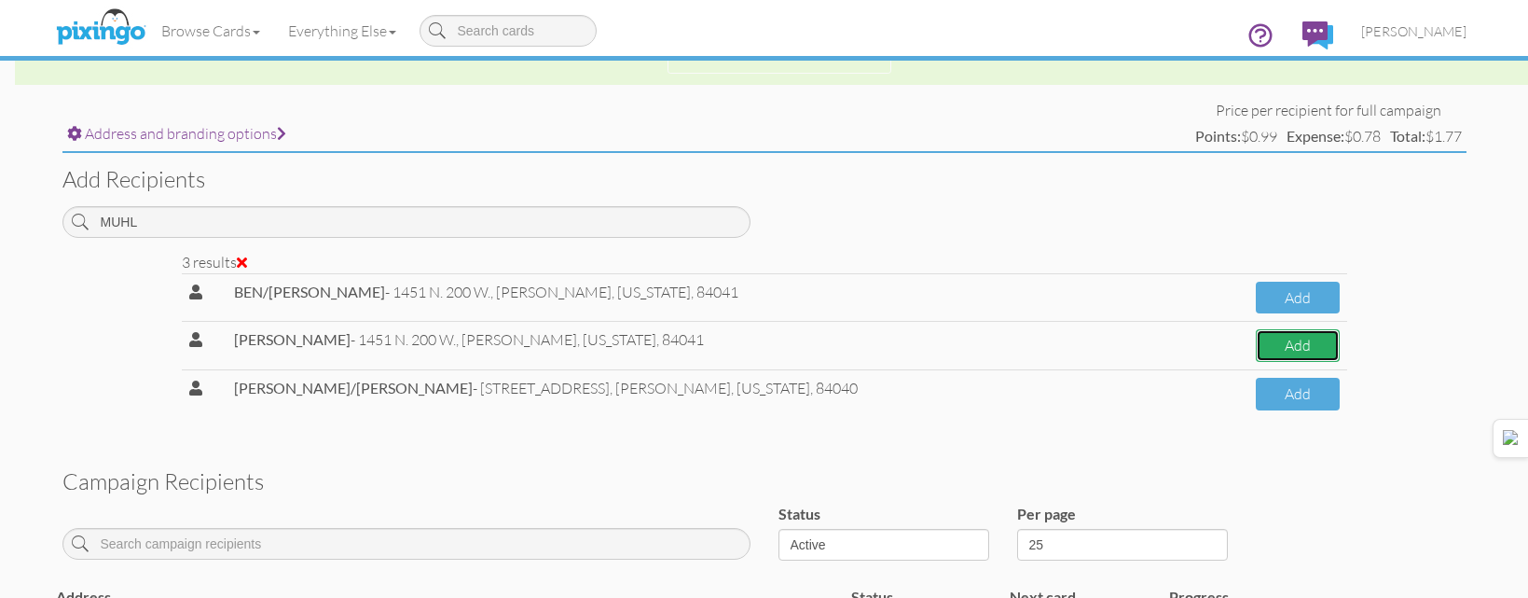
click at [1324, 338] on button "Add" at bounding box center [1298, 345] width 84 height 33
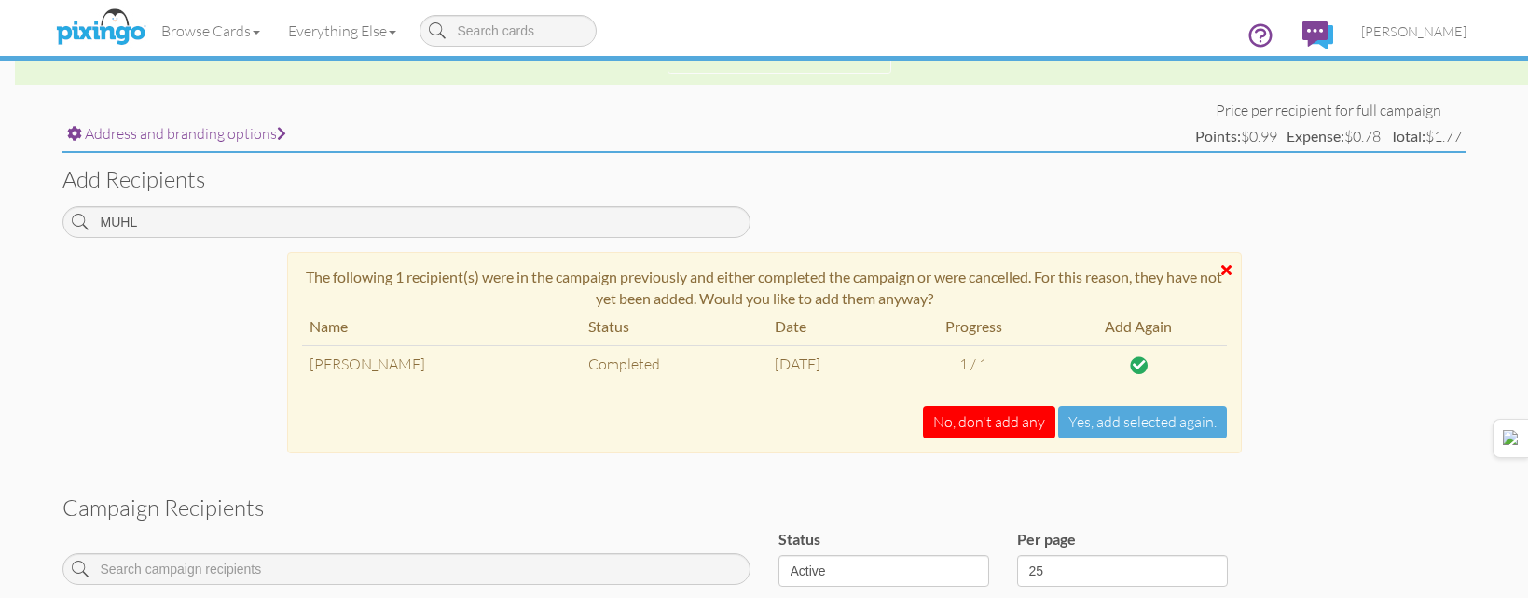
click at [975, 399] on div "Name Status Date Progress Add Again [PERSON_NAME] Completed [DATE] 1 / 1 No, do…" at bounding box center [764, 373] width 953 height 129
click at [979, 419] on button "No, don't add any" at bounding box center [989, 422] width 132 height 33
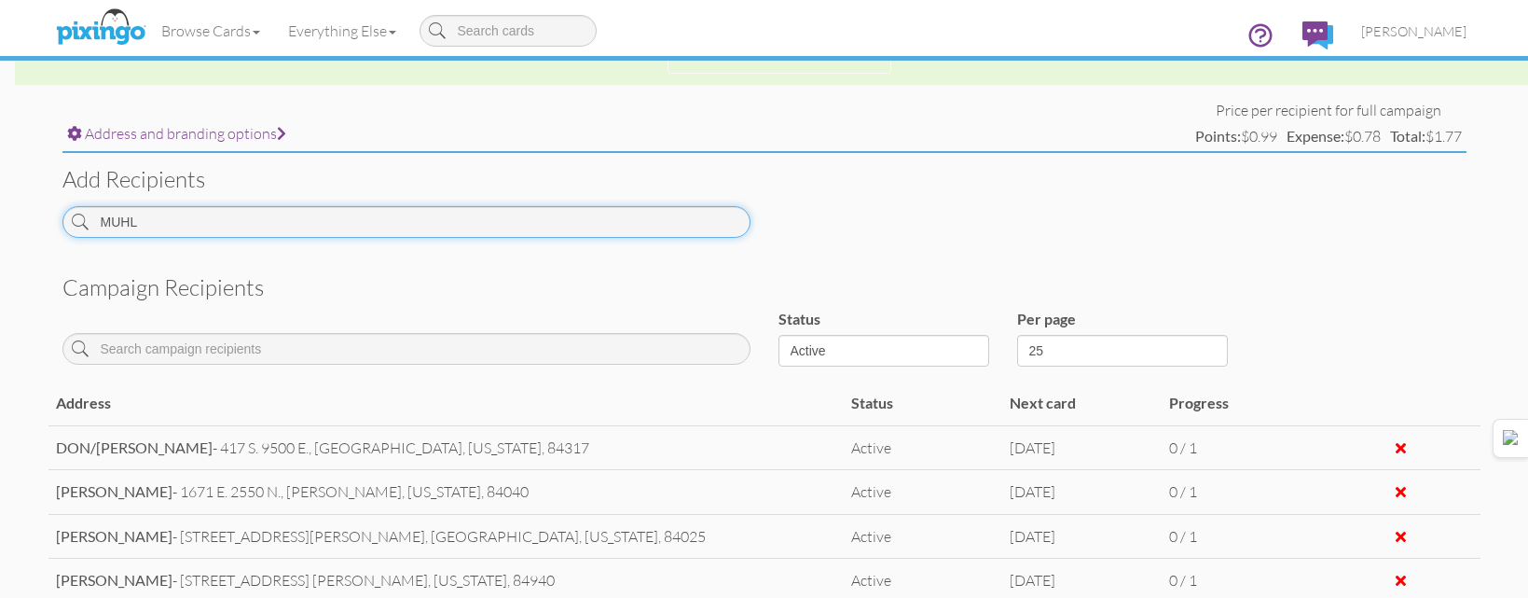
click at [592, 226] on input "MUHL" at bounding box center [406, 222] width 688 height 32
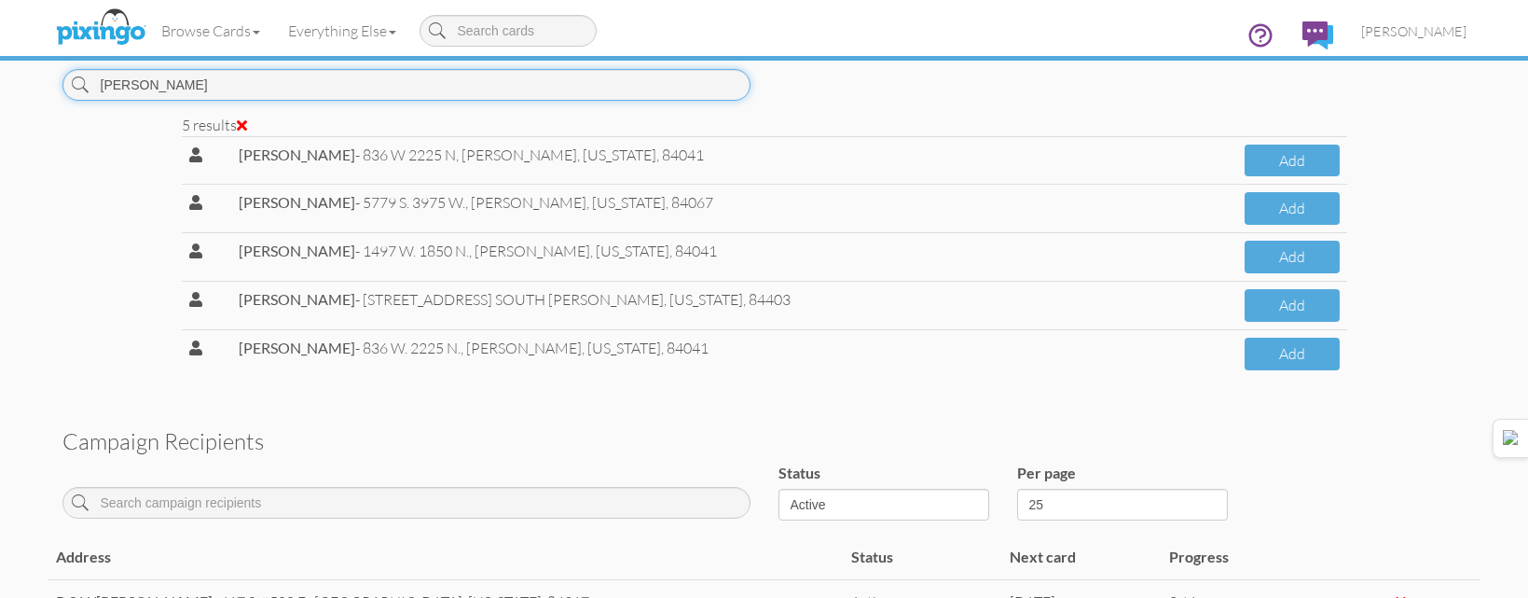
scroll to position [517, 0]
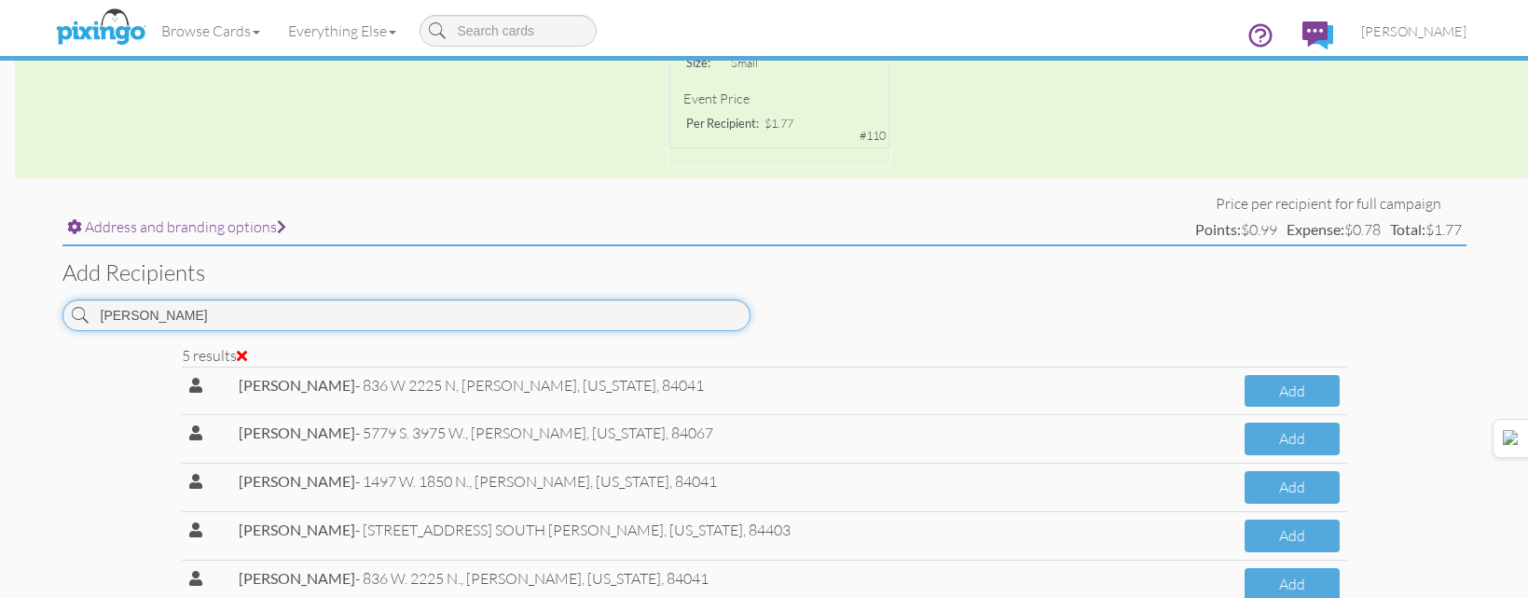
click at [654, 324] on input "[PERSON_NAME]" at bounding box center [406, 315] width 688 height 32
click at [654, 323] on input "[PERSON_NAME]" at bounding box center [406, 315] width 688 height 32
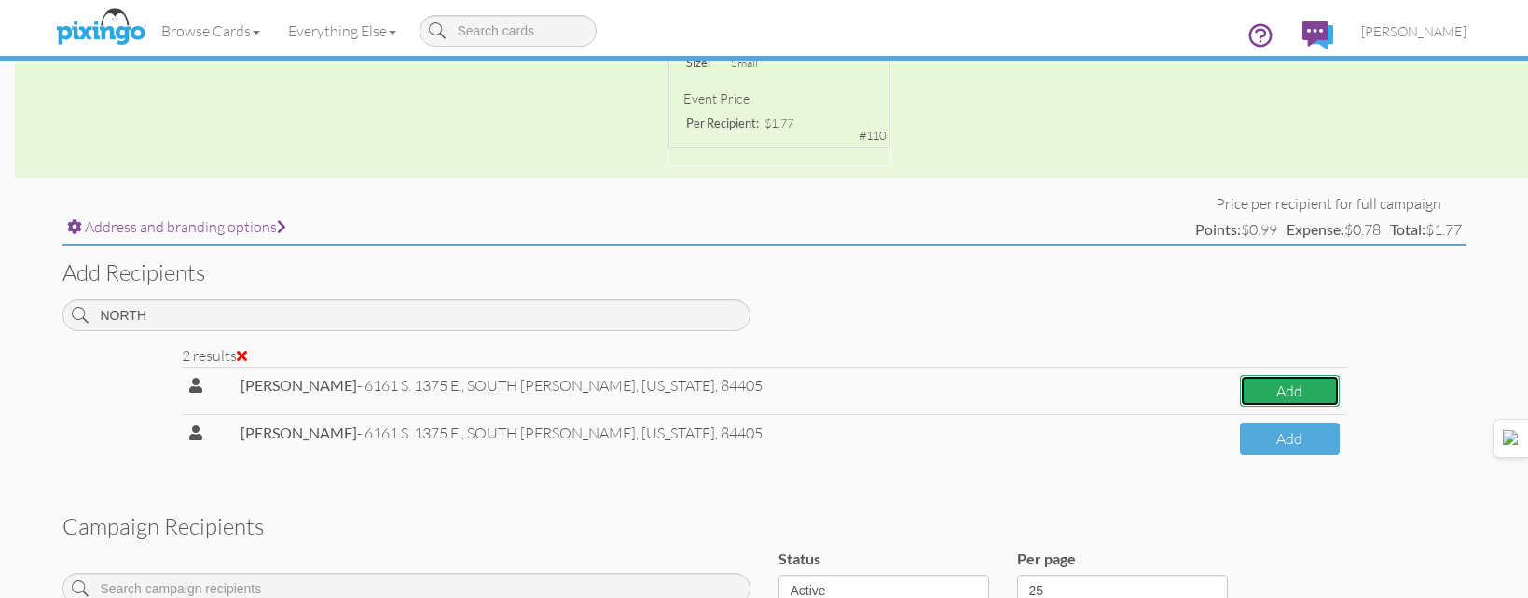
click at [1276, 380] on button "Add" at bounding box center [1290, 391] width 100 height 33
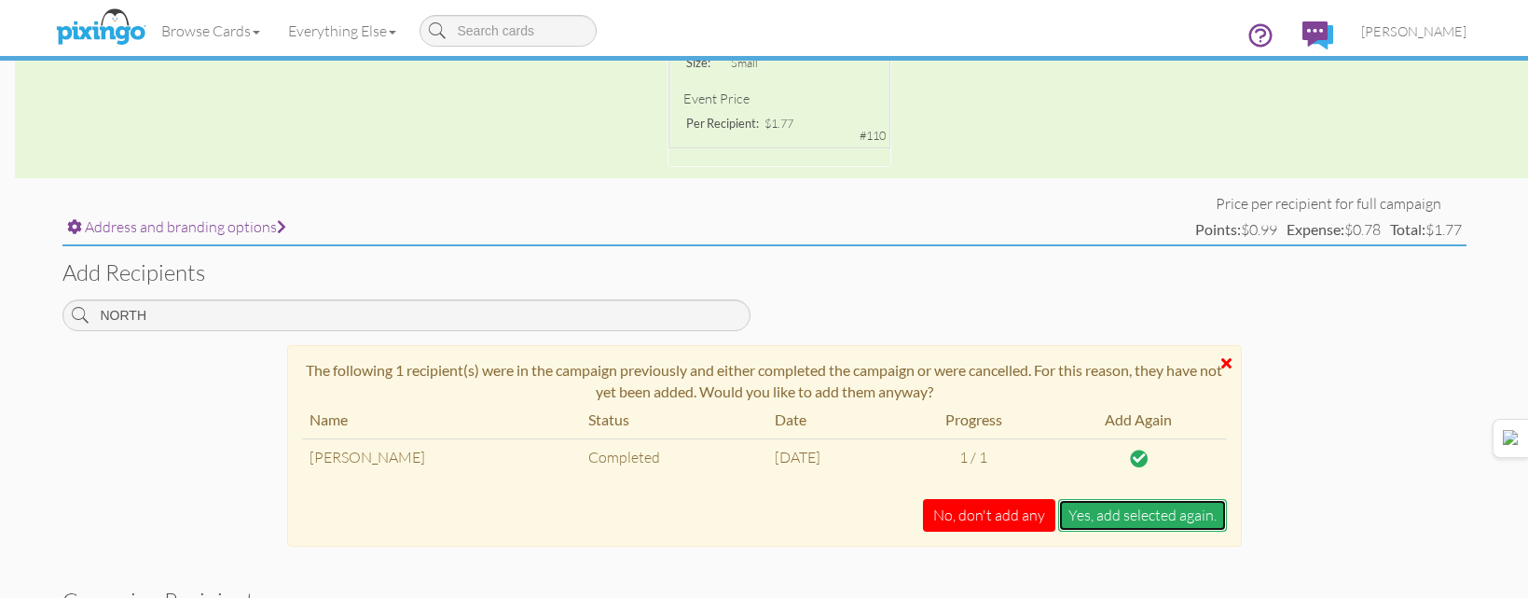
click at [1119, 513] on button "Yes, add selected again." at bounding box center [1142, 515] width 169 height 33
click at [1088, 506] on button "Yes, add selected again." at bounding box center [1142, 515] width 169 height 33
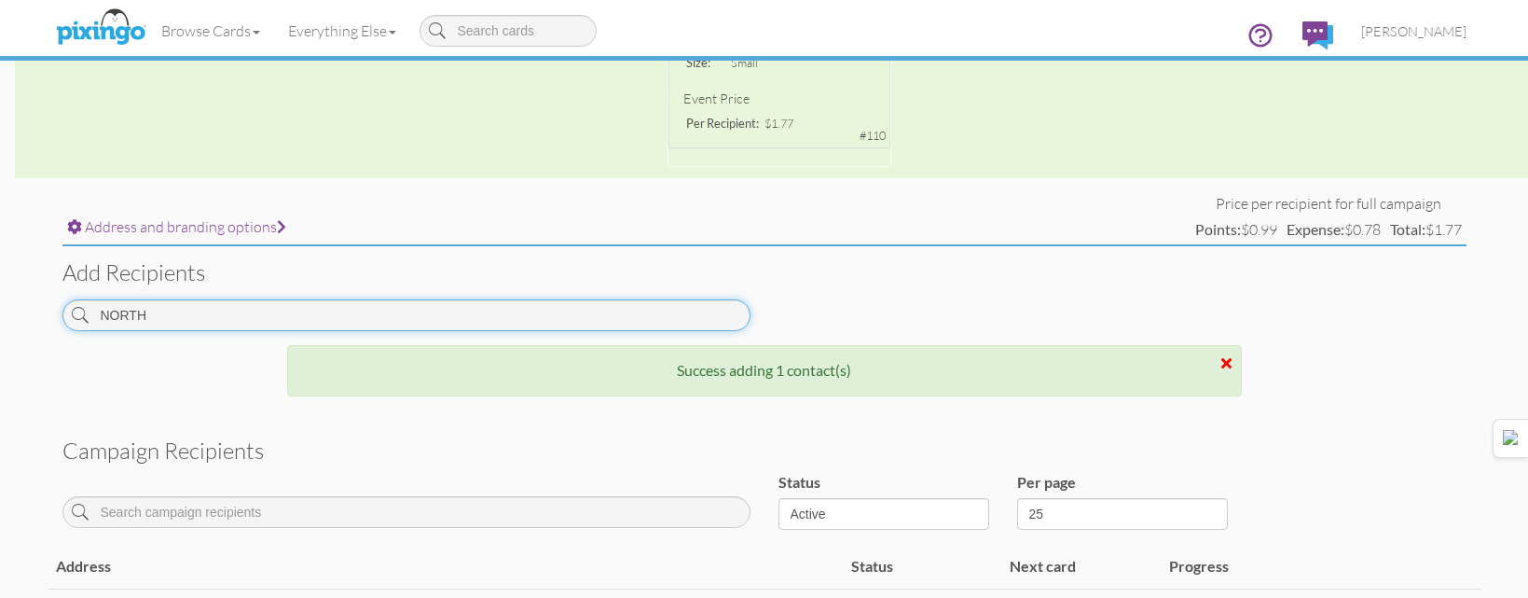
click at [650, 318] on input "NORTH" at bounding box center [406, 315] width 688 height 32
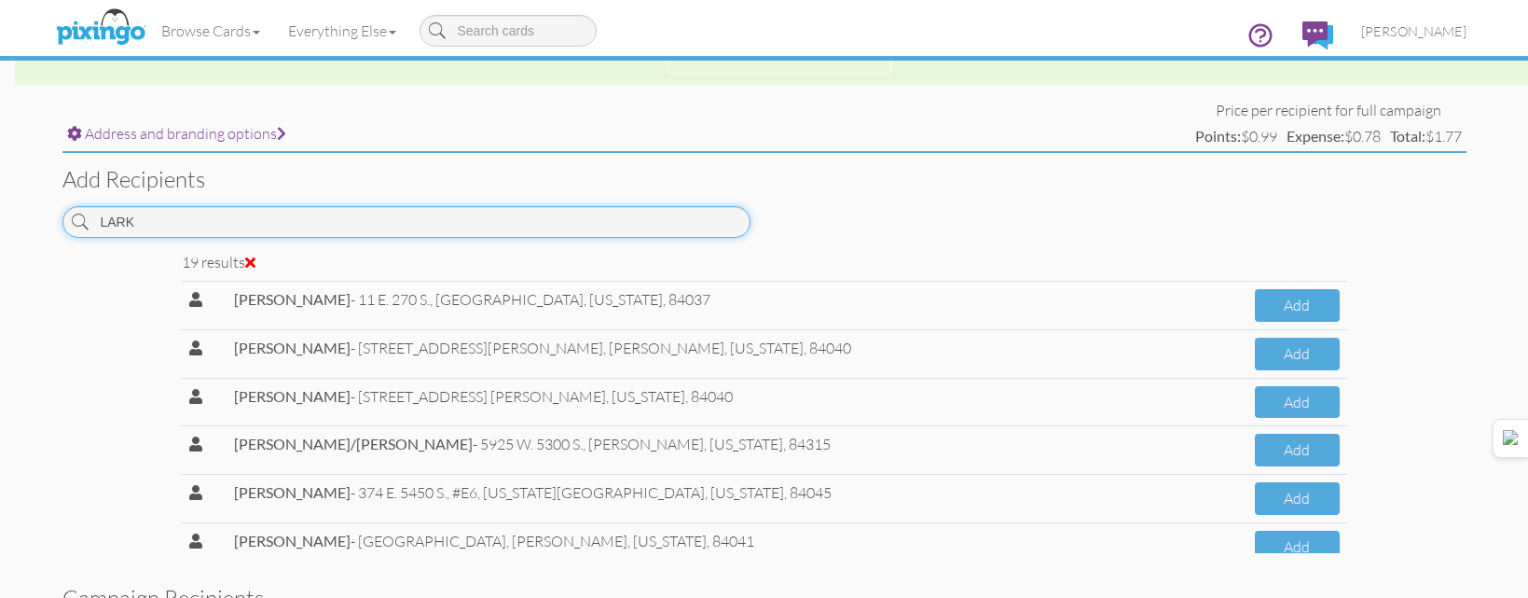
scroll to position [280, 0]
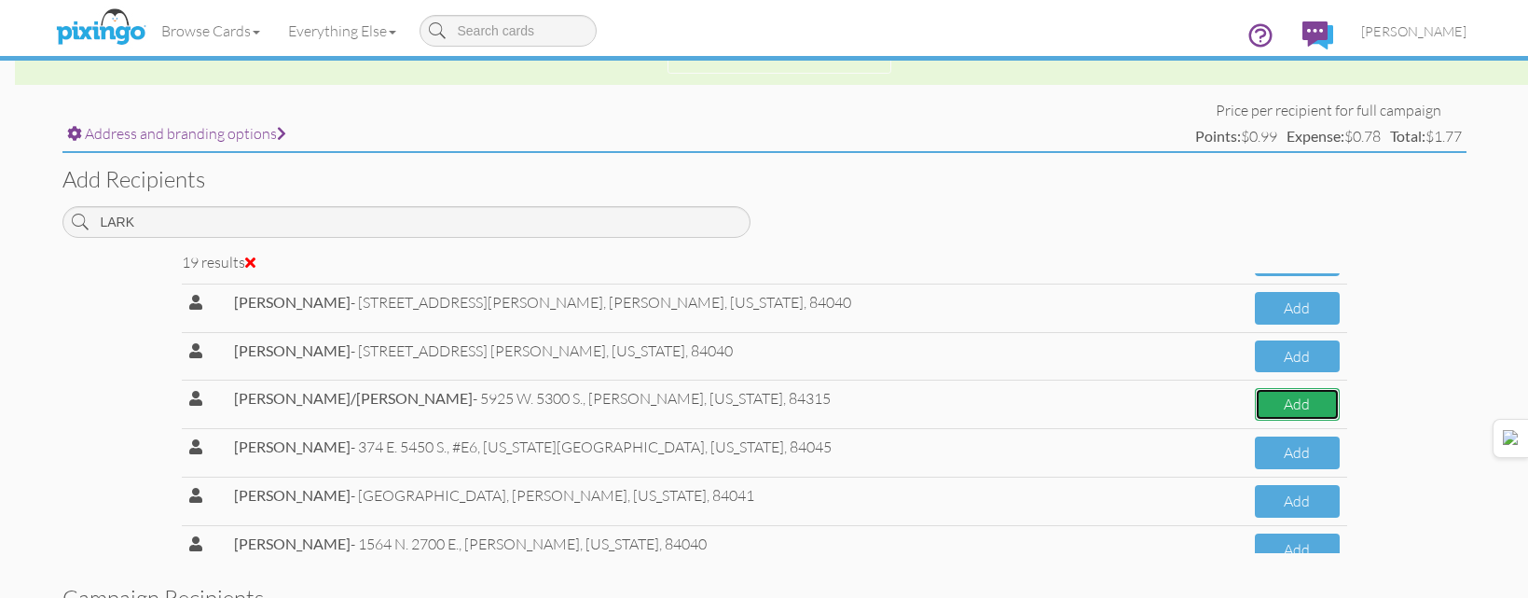
click at [1255, 401] on button "Add" at bounding box center [1297, 404] width 85 height 33
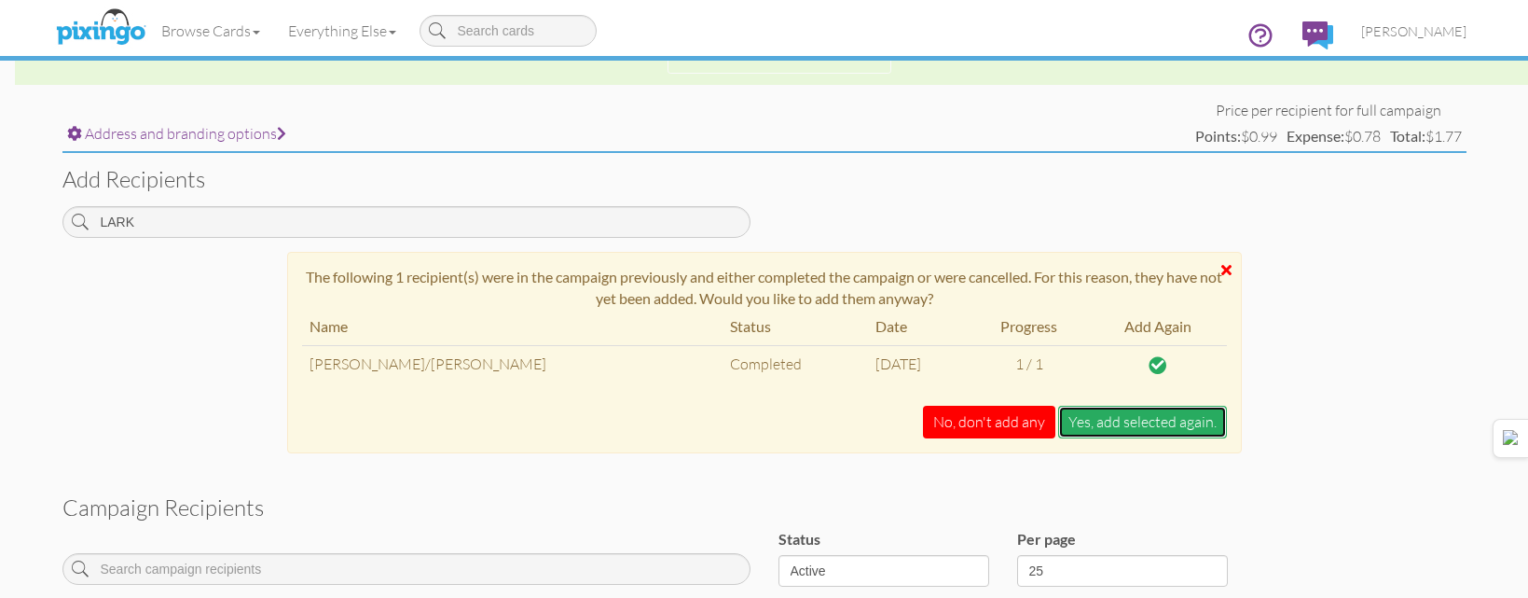
click at [1165, 432] on button "Yes, add selected again." at bounding box center [1142, 422] width 169 height 33
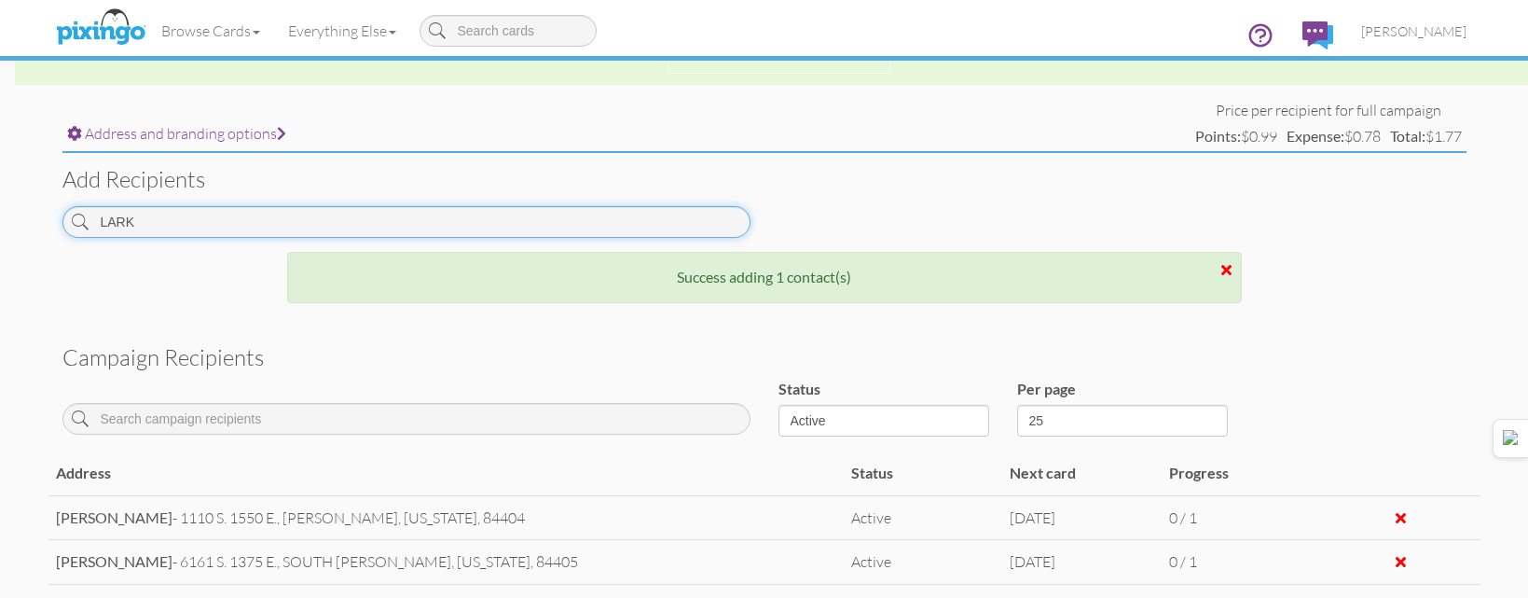
click at [595, 208] on input "LARK" at bounding box center [406, 222] width 688 height 32
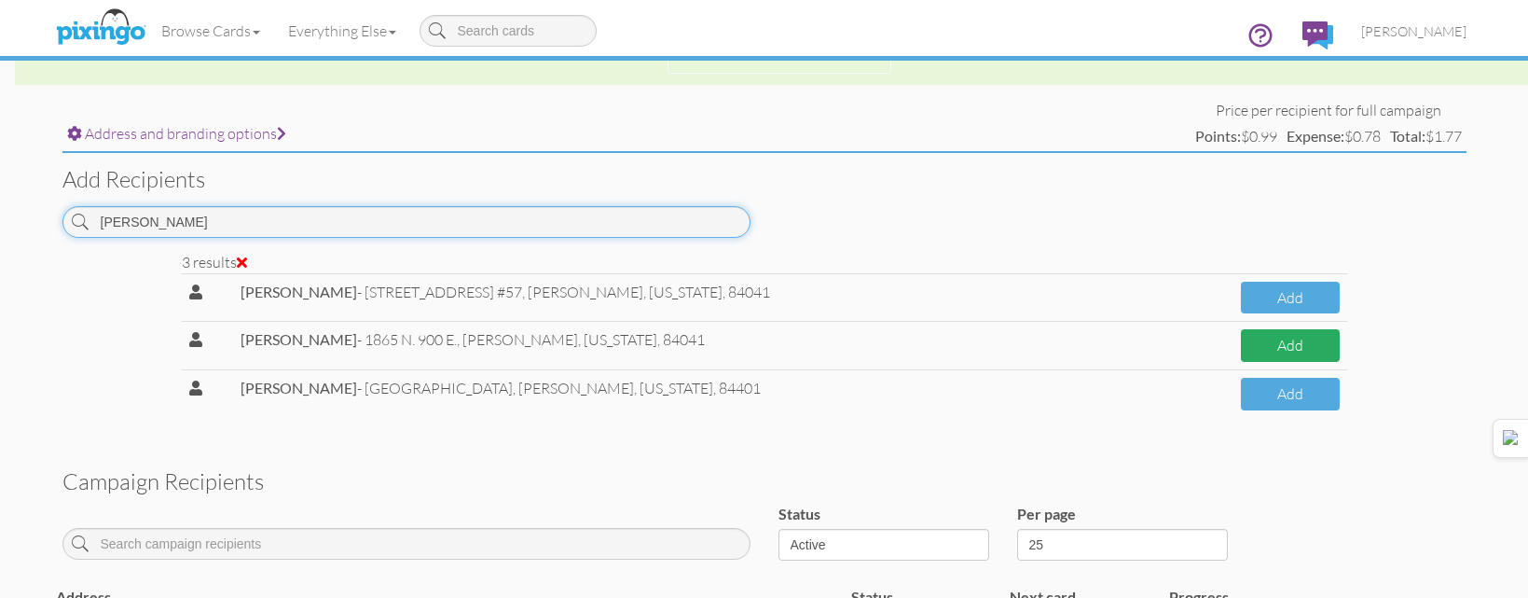
type input "[PERSON_NAME]"
click at [1259, 344] on button "Add" at bounding box center [1290, 345] width 98 height 33
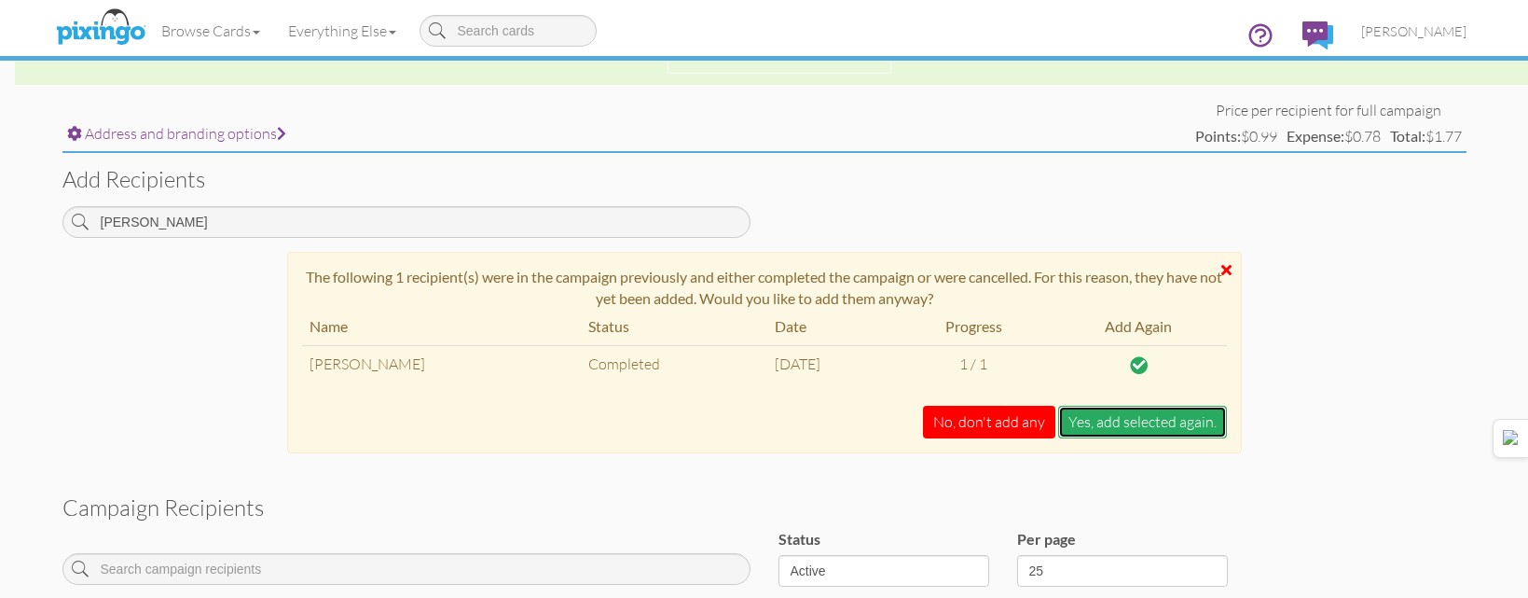
click at [1157, 423] on button "Yes, add selected again." at bounding box center [1142, 422] width 169 height 33
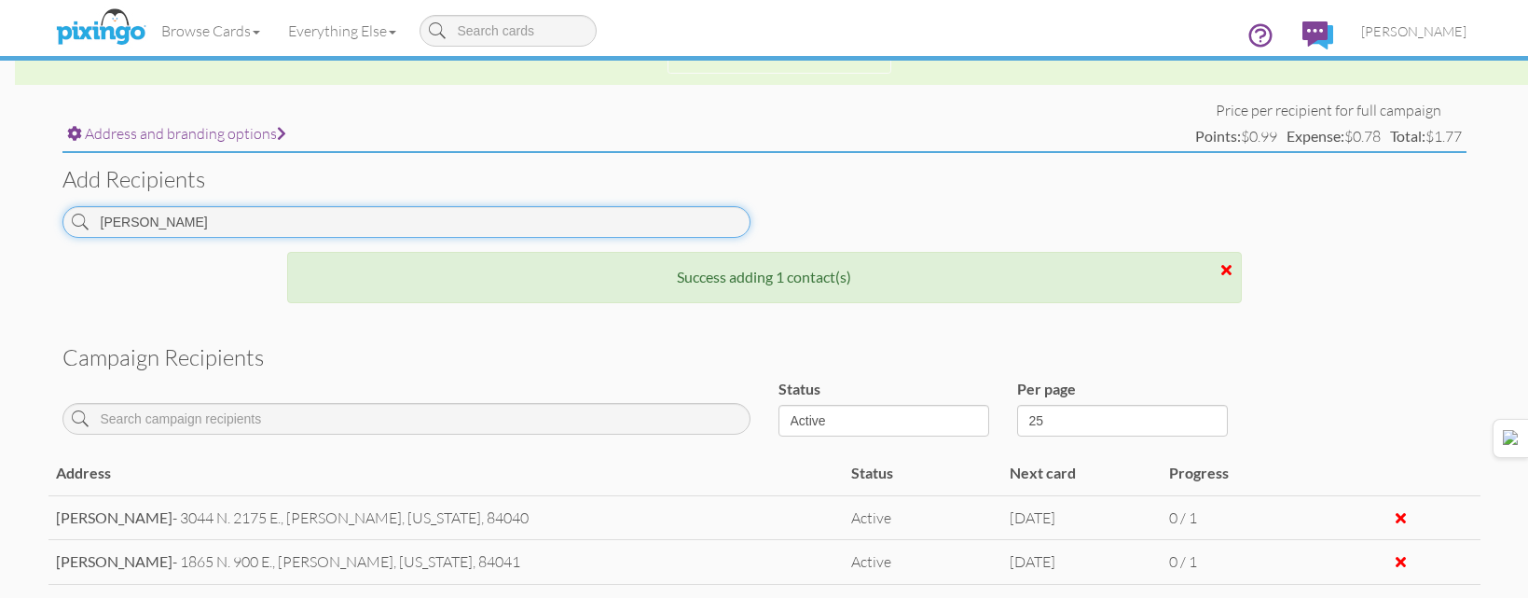
click at [302, 226] on input "[PERSON_NAME]" at bounding box center [406, 222] width 688 height 32
click at [303, 226] on input "[PERSON_NAME]" at bounding box center [406, 222] width 688 height 32
click at [1433, 33] on span "[PERSON_NAME]" at bounding box center [1414, 31] width 105 height 16
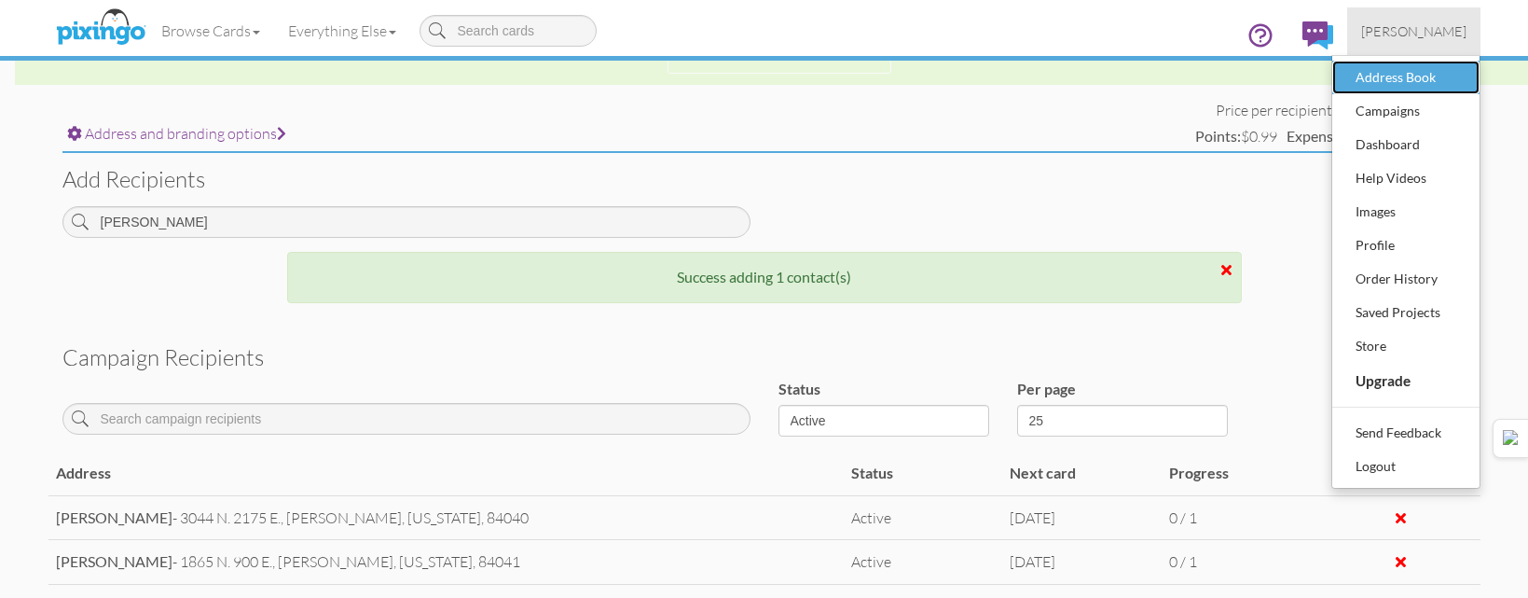
click at [1420, 79] on div "Address Book" at bounding box center [1406, 77] width 110 height 28
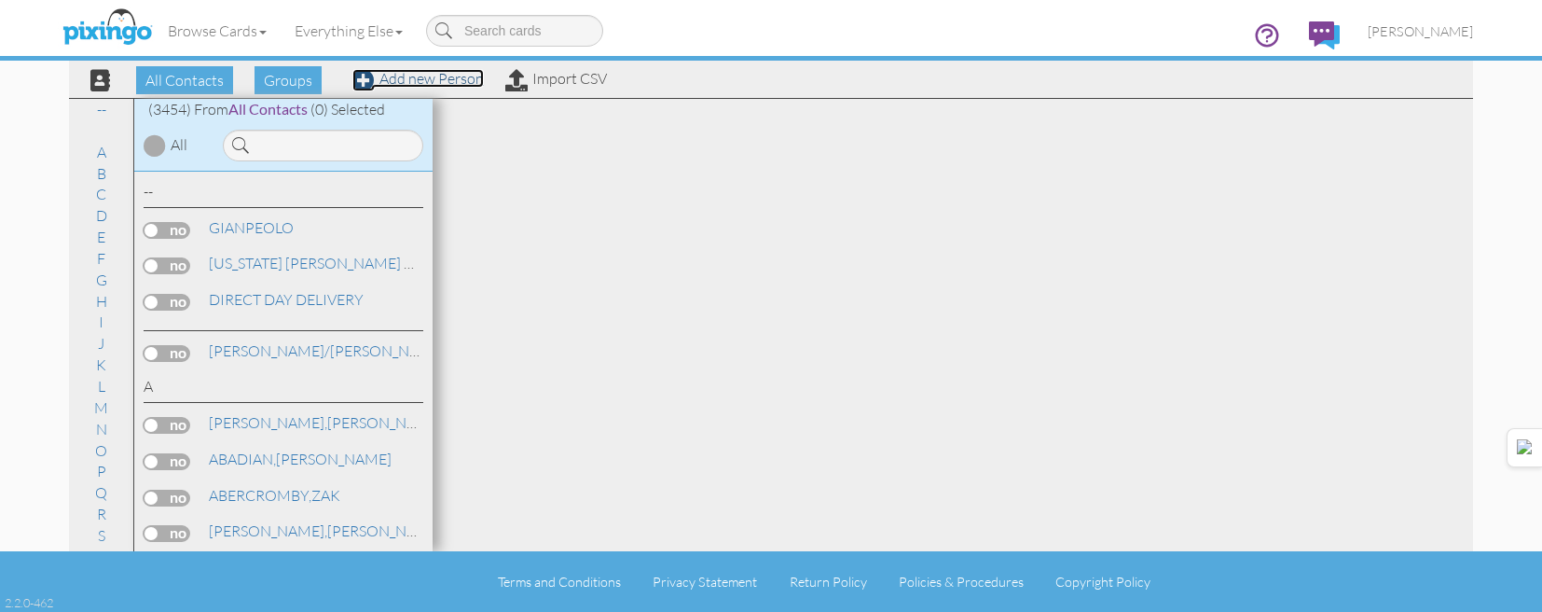
click at [421, 78] on link "Add new Person" at bounding box center [418, 78] width 131 height 19
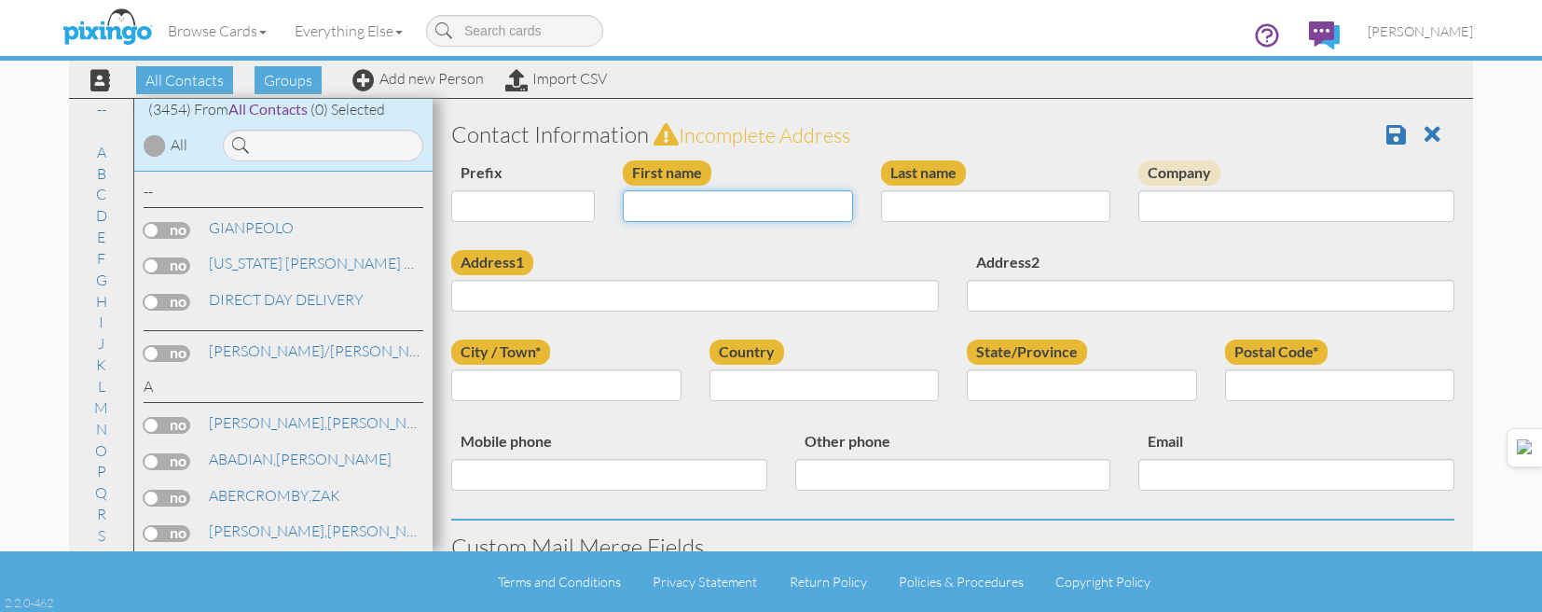
click at [754, 218] on input "First name" at bounding box center [738, 206] width 230 height 32
click at [760, 210] on input "First name" at bounding box center [738, 206] width 230 height 32
type input "COLBY"
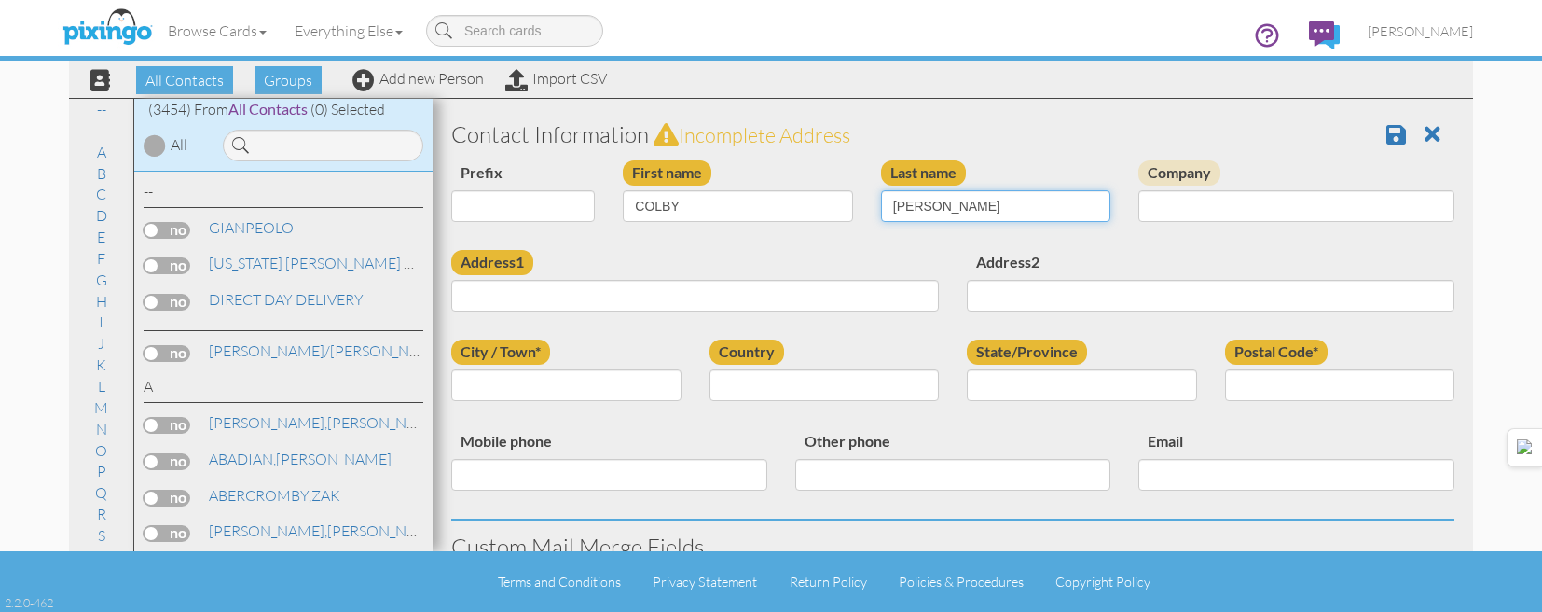
type input "[PERSON_NAME]"
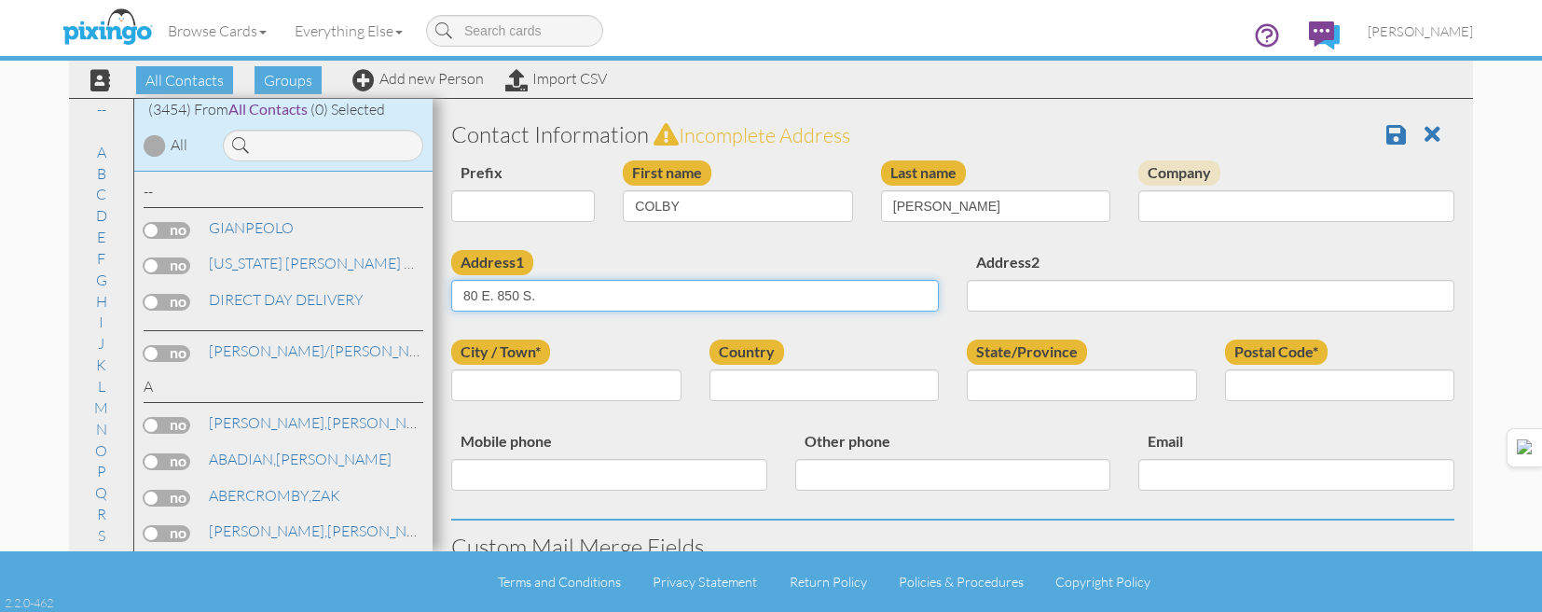
type input "80 E. 850 S."
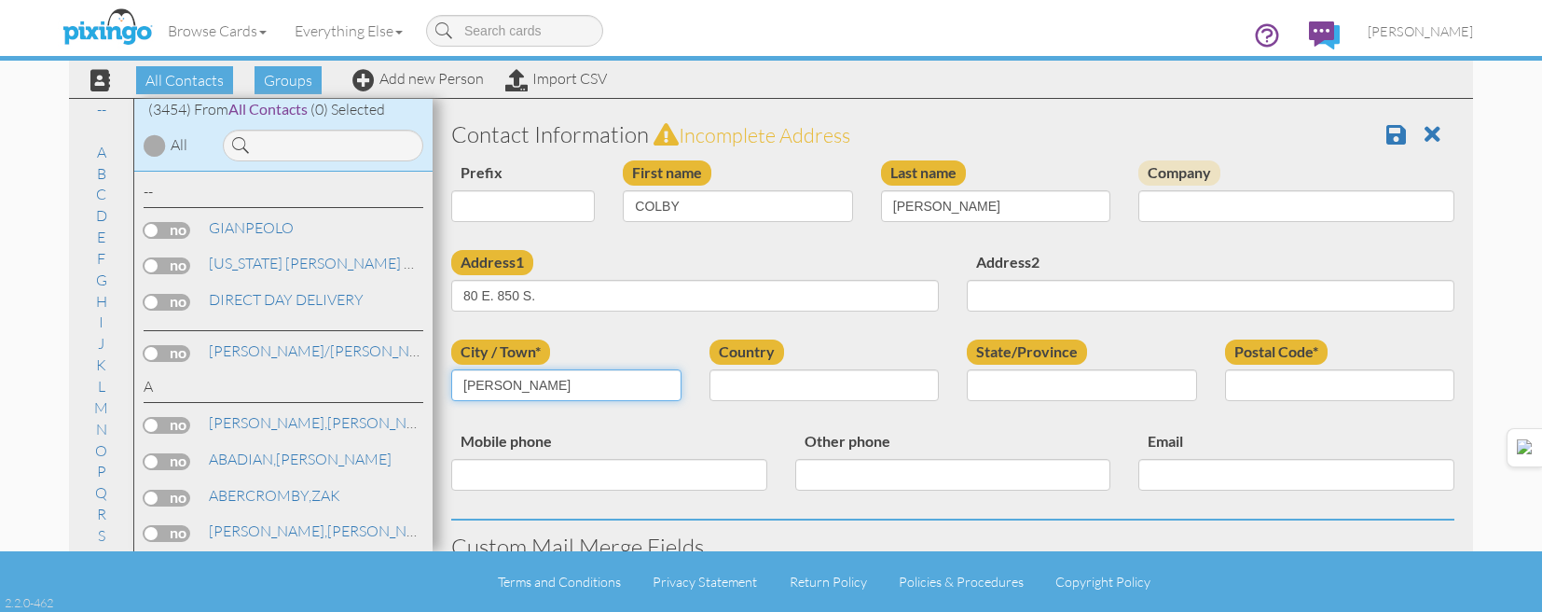
type input "[PERSON_NAME]"
select select "object:25649"
select select "object:25948"
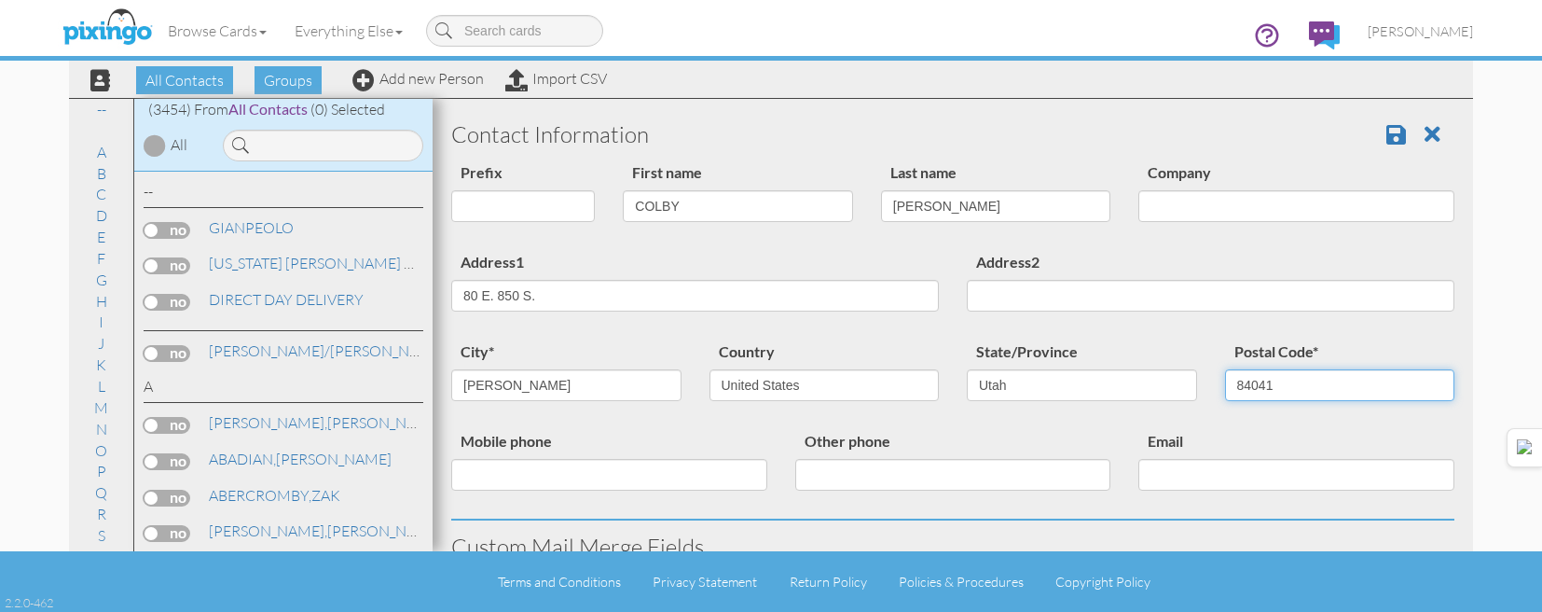
type input "84041"
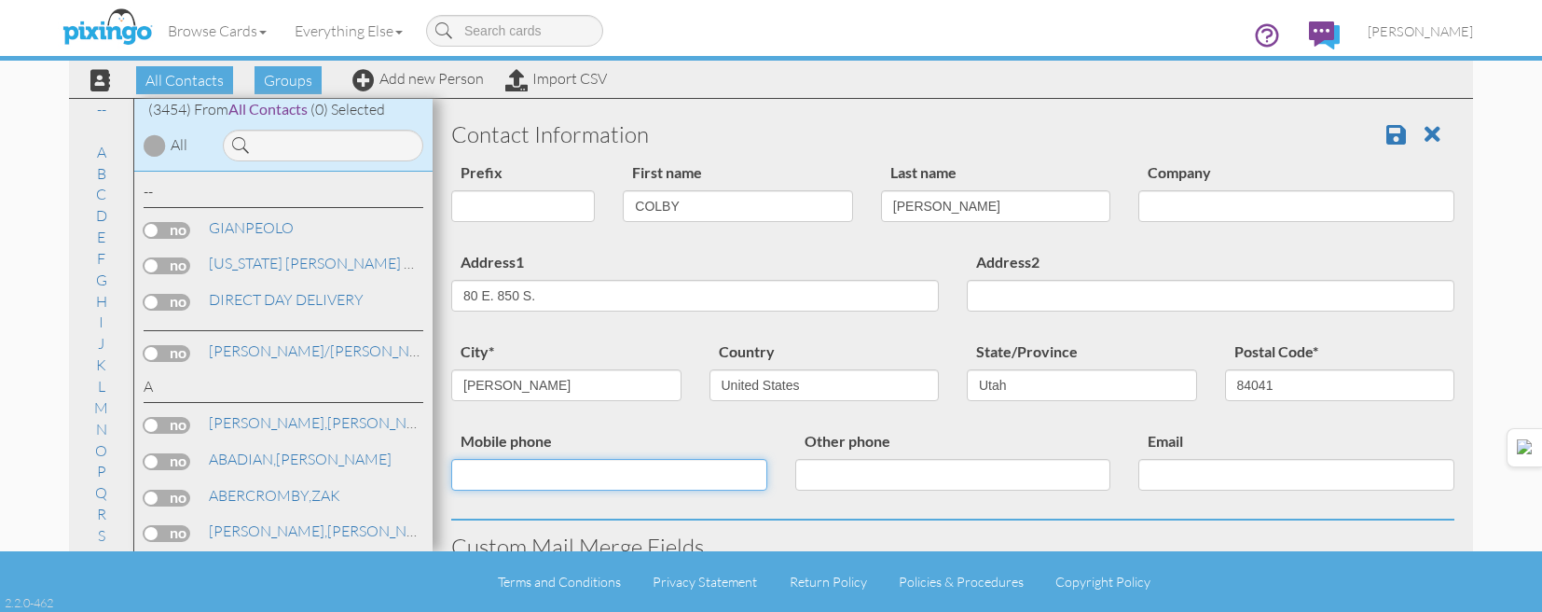
scroll to position [753, 0]
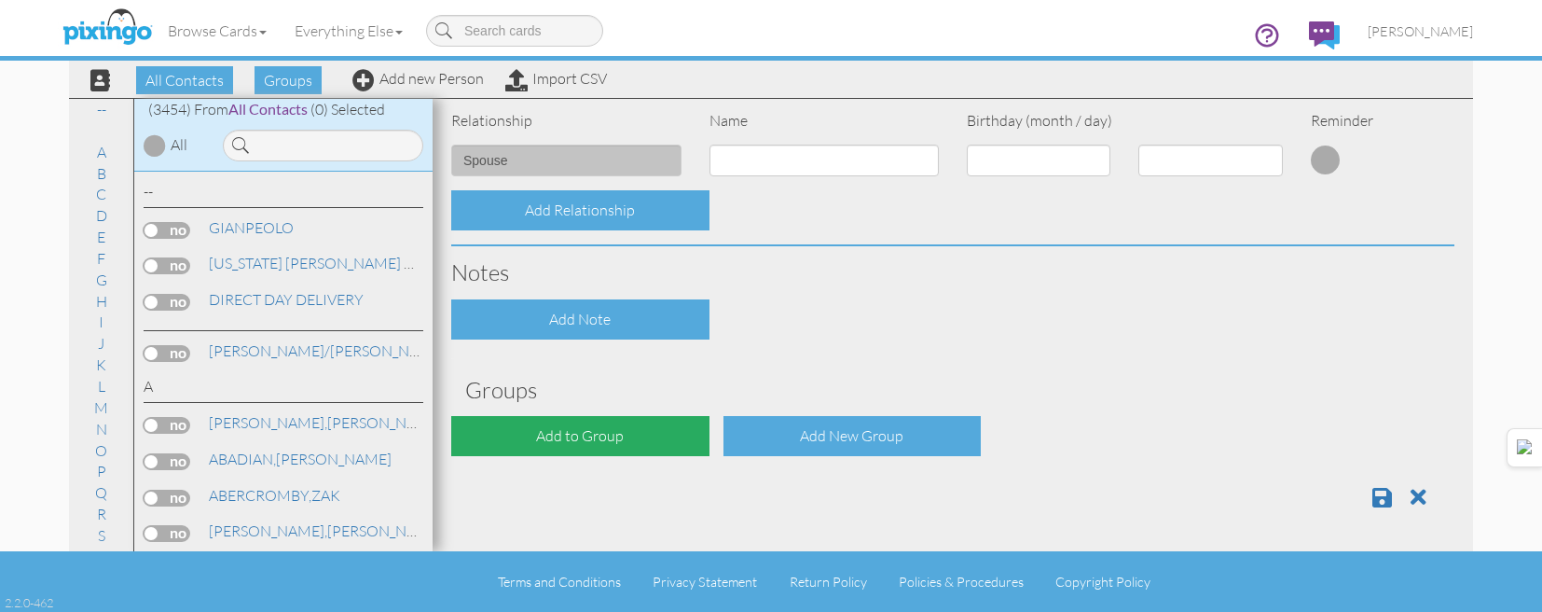
click at [634, 427] on div "Add to Group" at bounding box center [580, 436] width 258 height 40
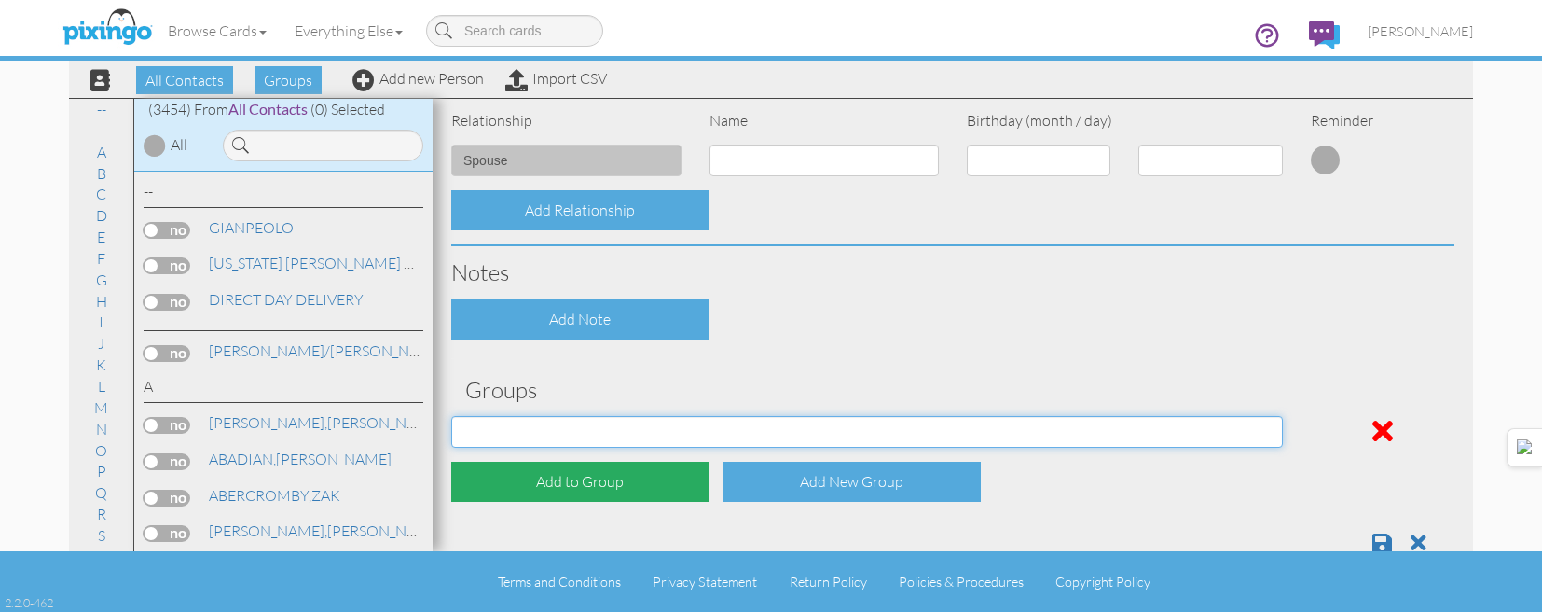
click at [636, 427] on select "[DATE] [DATE] [DATE] [DATE] [DATE] [DATE] [DATE] [DATE] [DATE] [DATE] [DATE] [D…" at bounding box center [867, 432] width 832 height 32
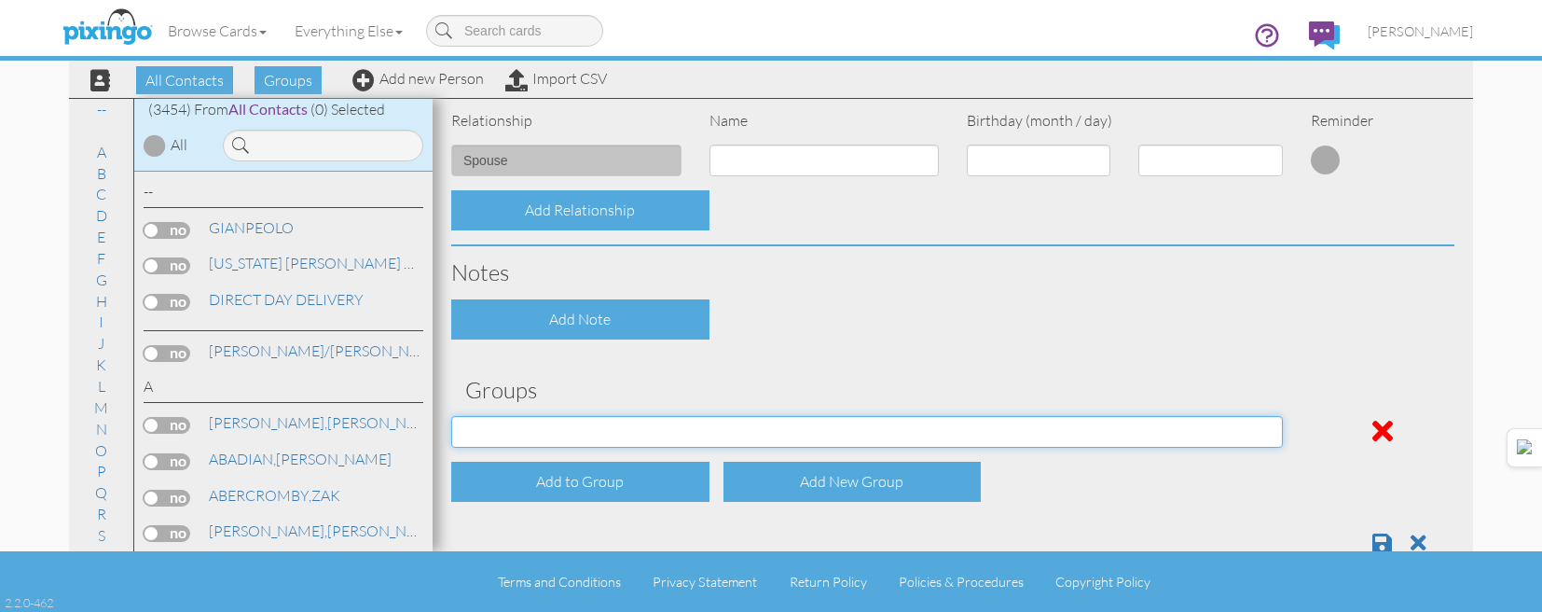
select select "object:11366"
click at [451, 416] on select "[DATE] [DATE] [DATE] [DATE] [DATE] [DATE] [DATE] [DATE] [DATE] [DATE] [DATE] [D…" at bounding box center [867, 432] width 832 height 32
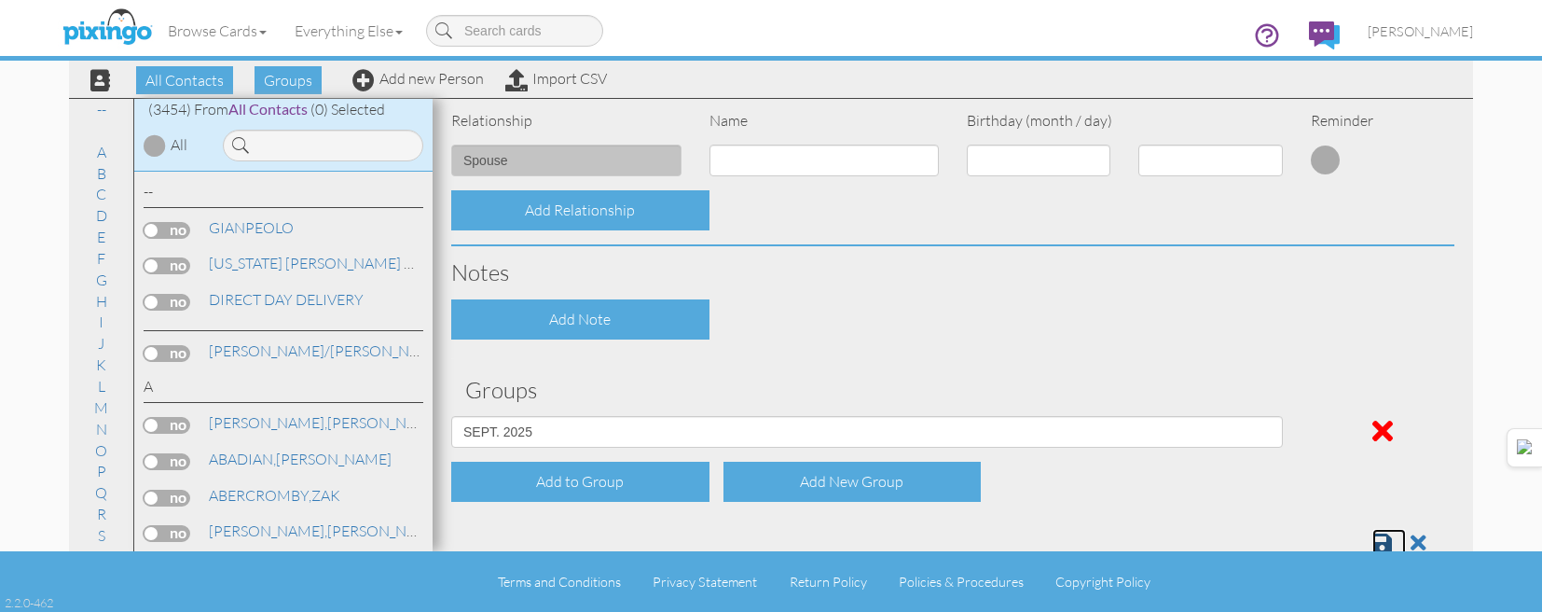
scroll to position [757, 0]
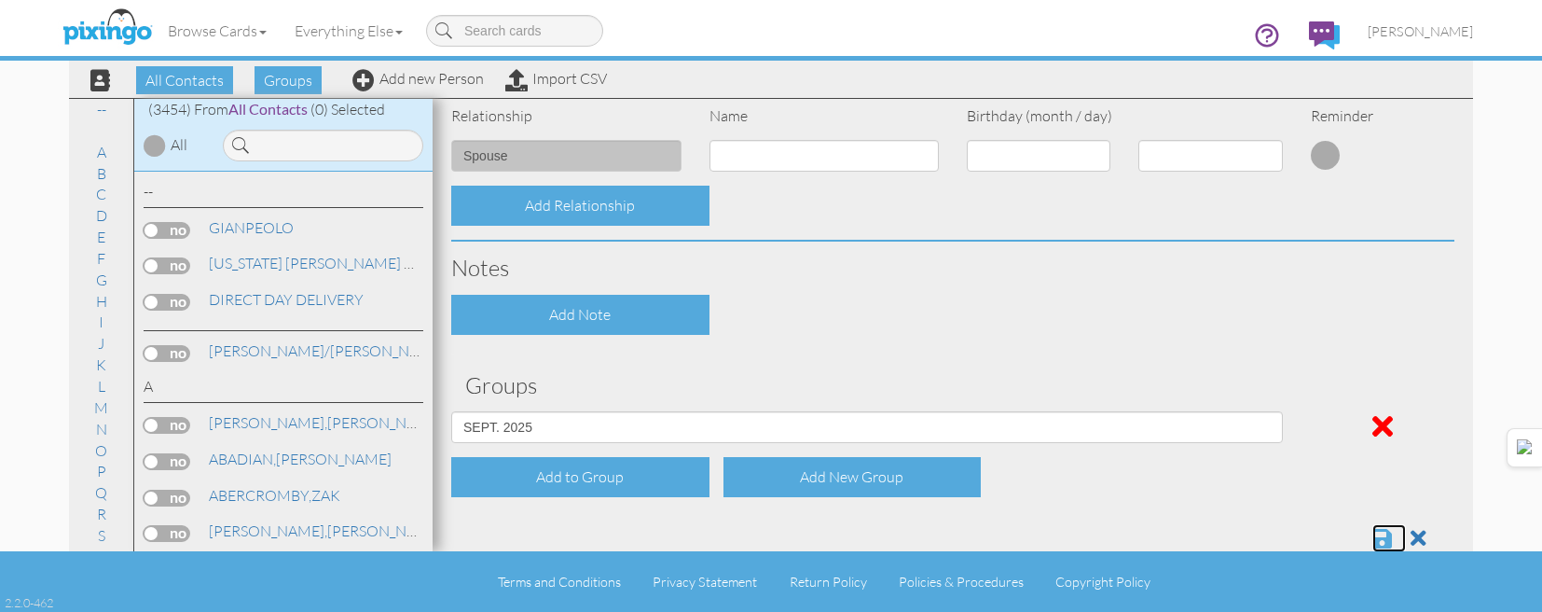
click at [1373, 536] on span at bounding box center [1383, 538] width 20 height 22
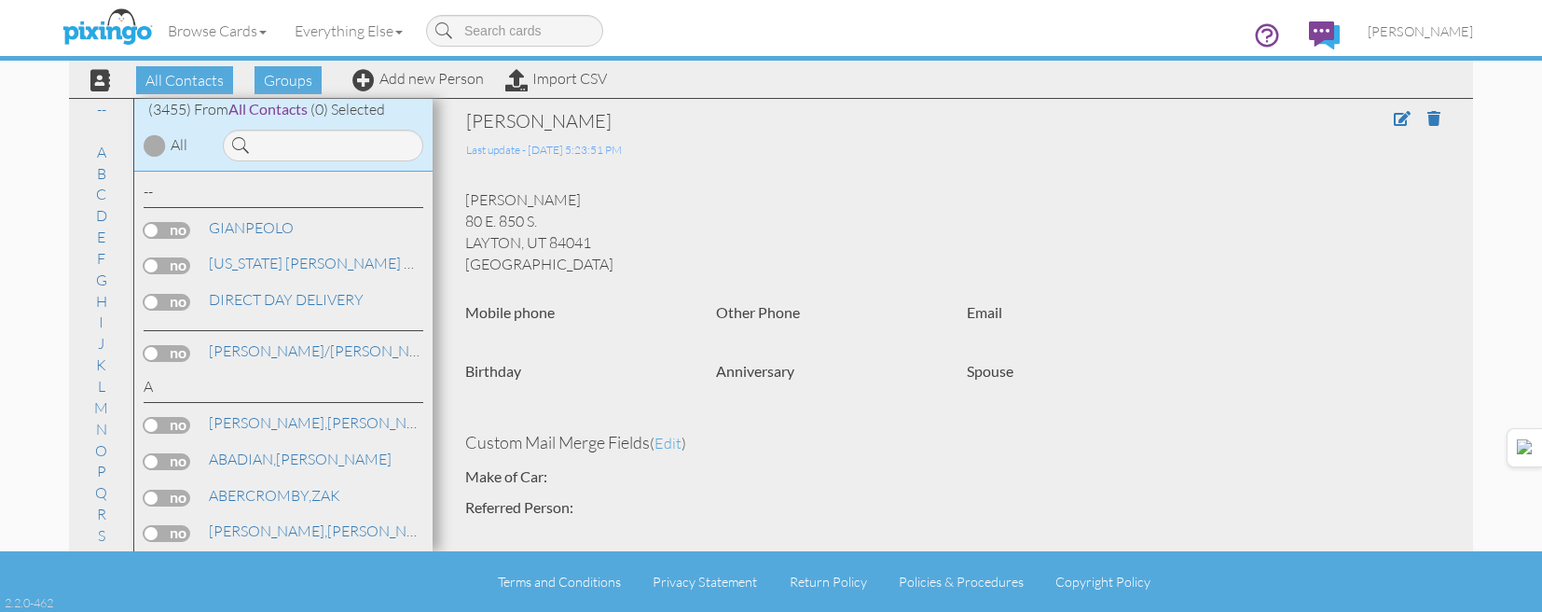
click at [564, 123] on div "COLBY CARTER" at bounding box center [852, 121] width 773 height 26
click at [564, 122] on div "COLBY CARTER" at bounding box center [852, 121] width 773 height 26
copy div "[PERSON_NAME]"
click at [1422, 28] on span "[PERSON_NAME]" at bounding box center [1420, 31] width 105 height 16
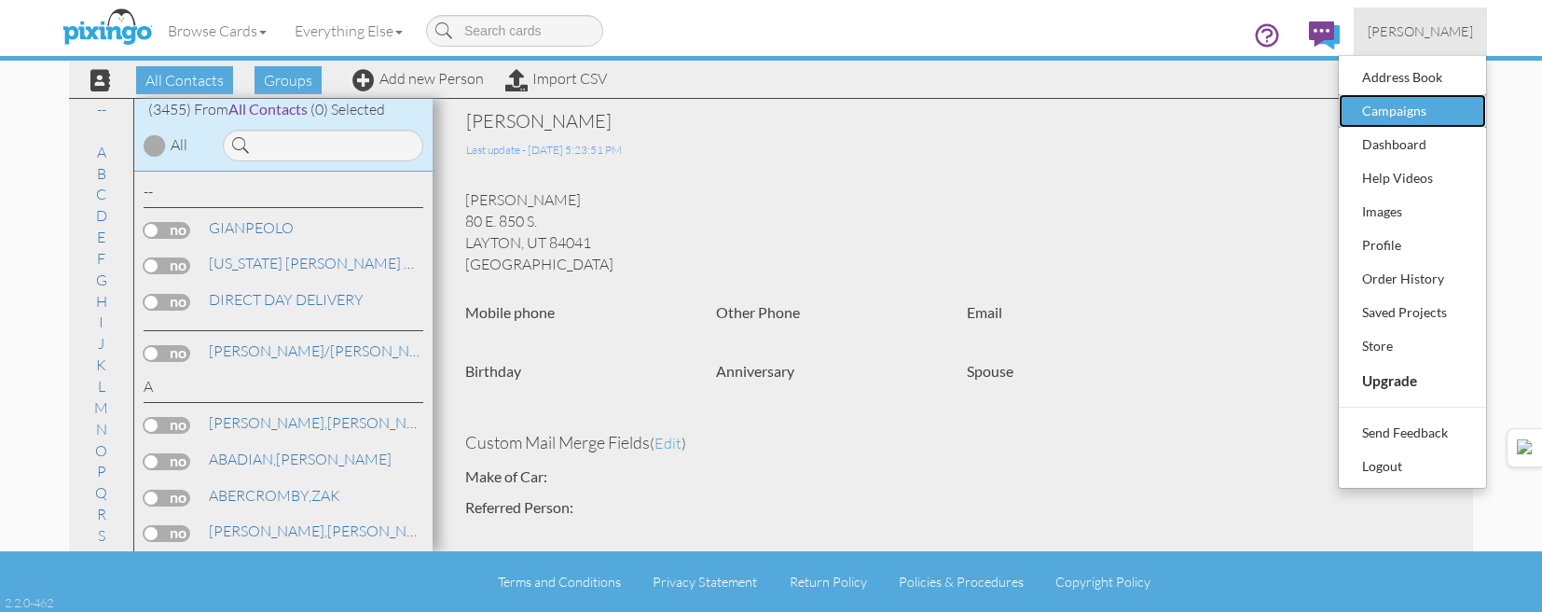
click at [1394, 110] on div "Campaigns" at bounding box center [1413, 111] width 110 height 28
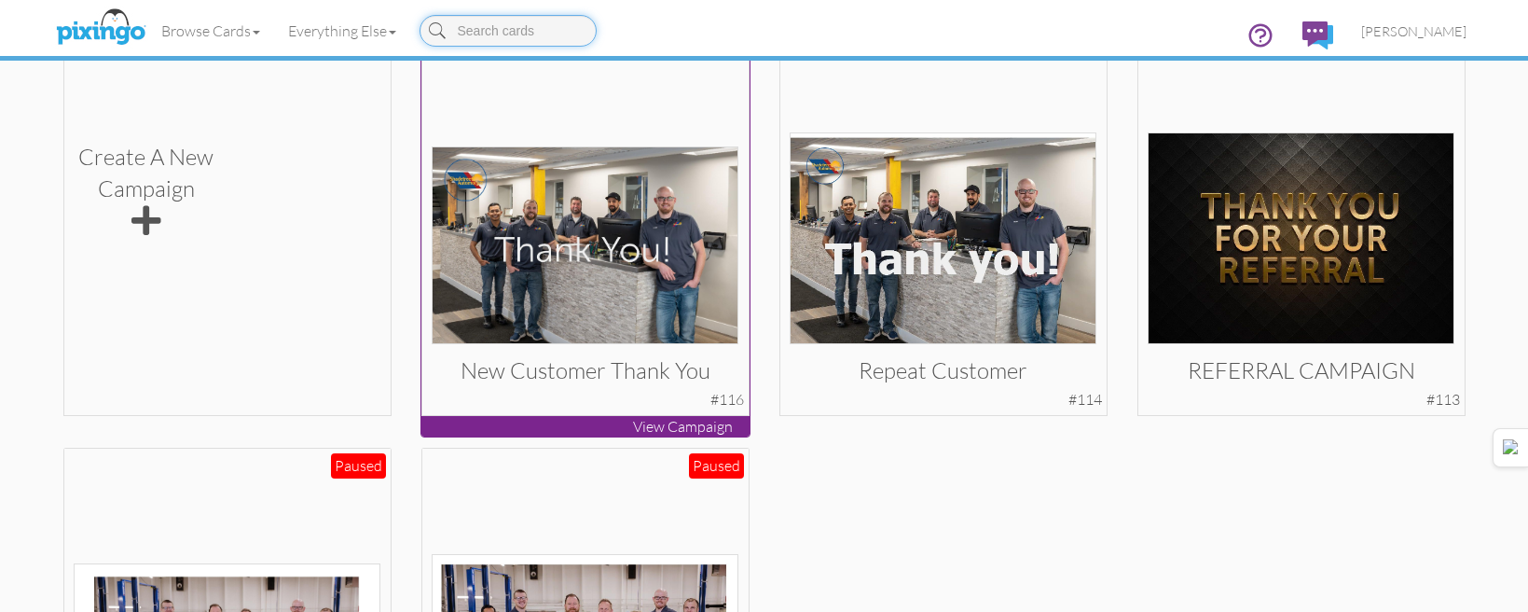
scroll to position [746, 0]
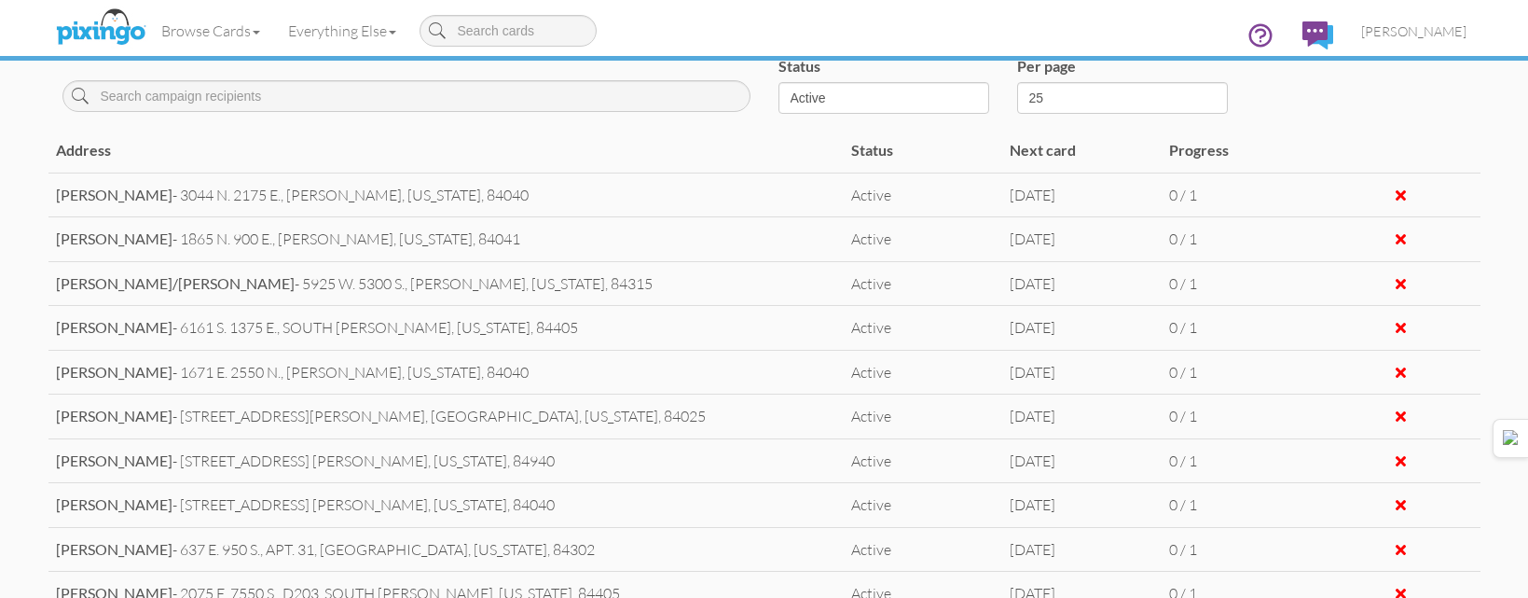
scroll to position [653, 0]
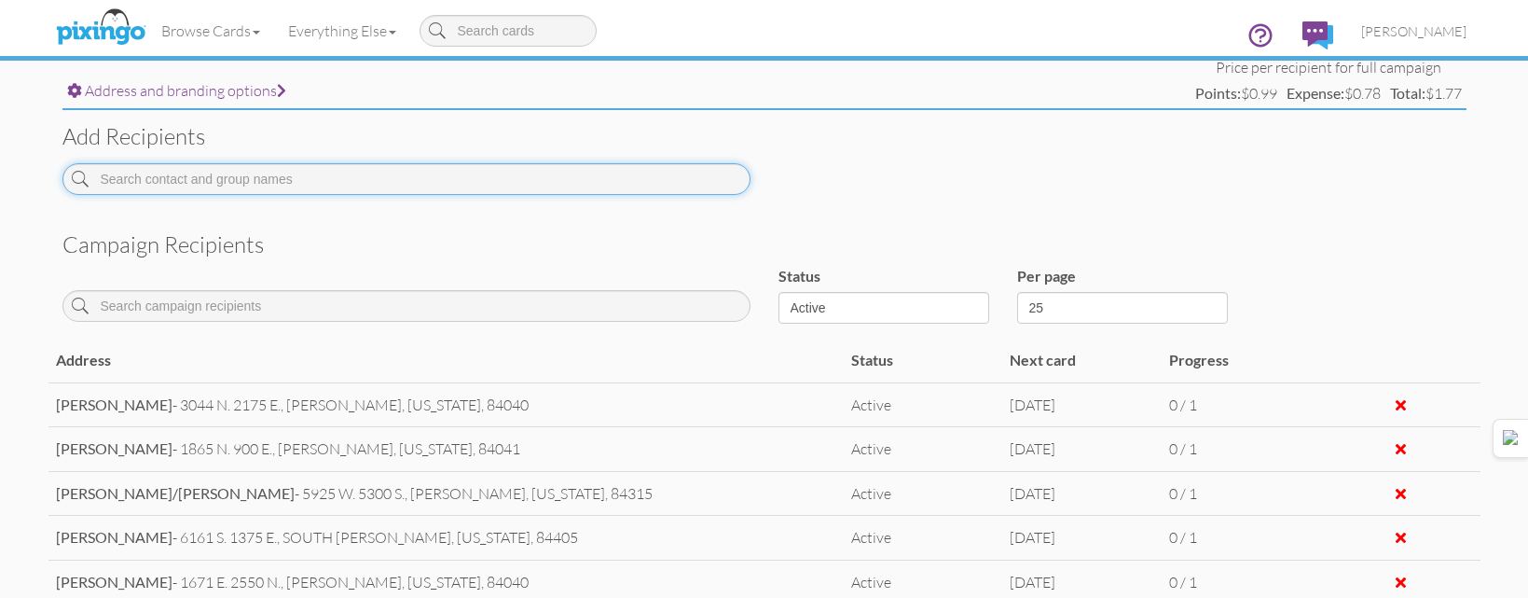
click at [441, 177] on input at bounding box center [406, 179] width 688 height 32
paste input "[PERSON_NAME]"
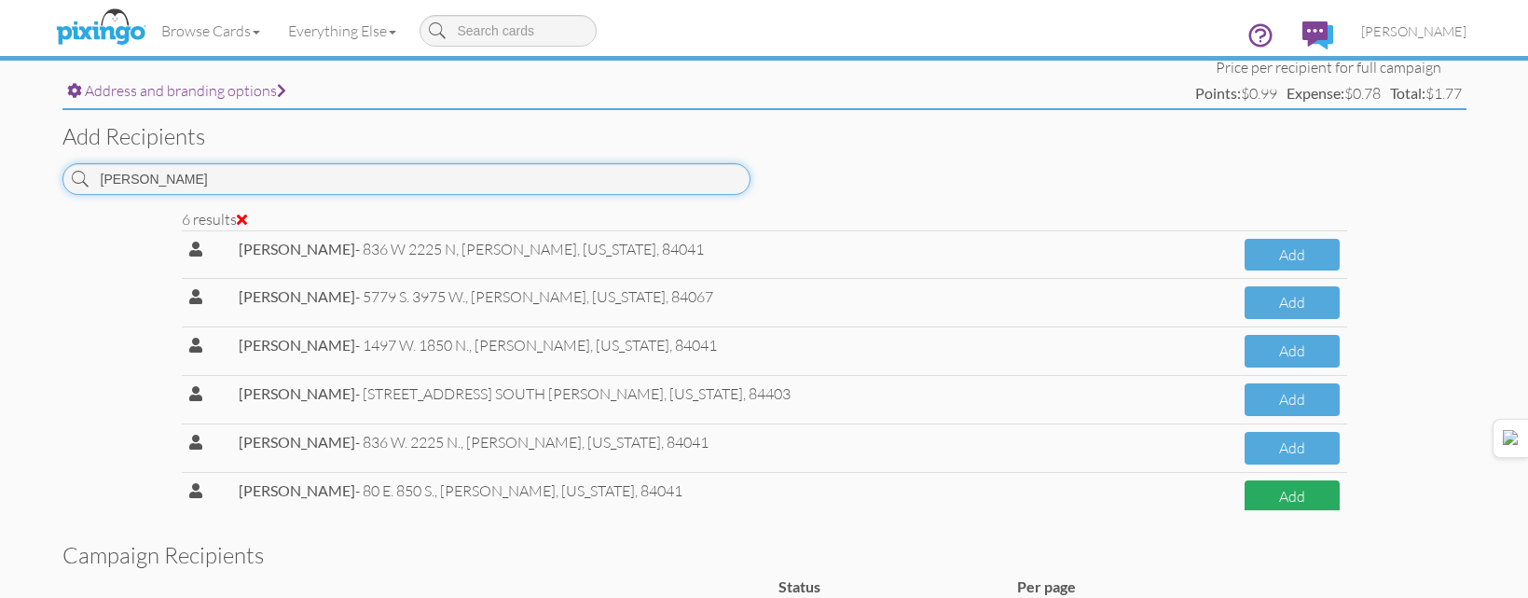
type input "[PERSON_NAME]"
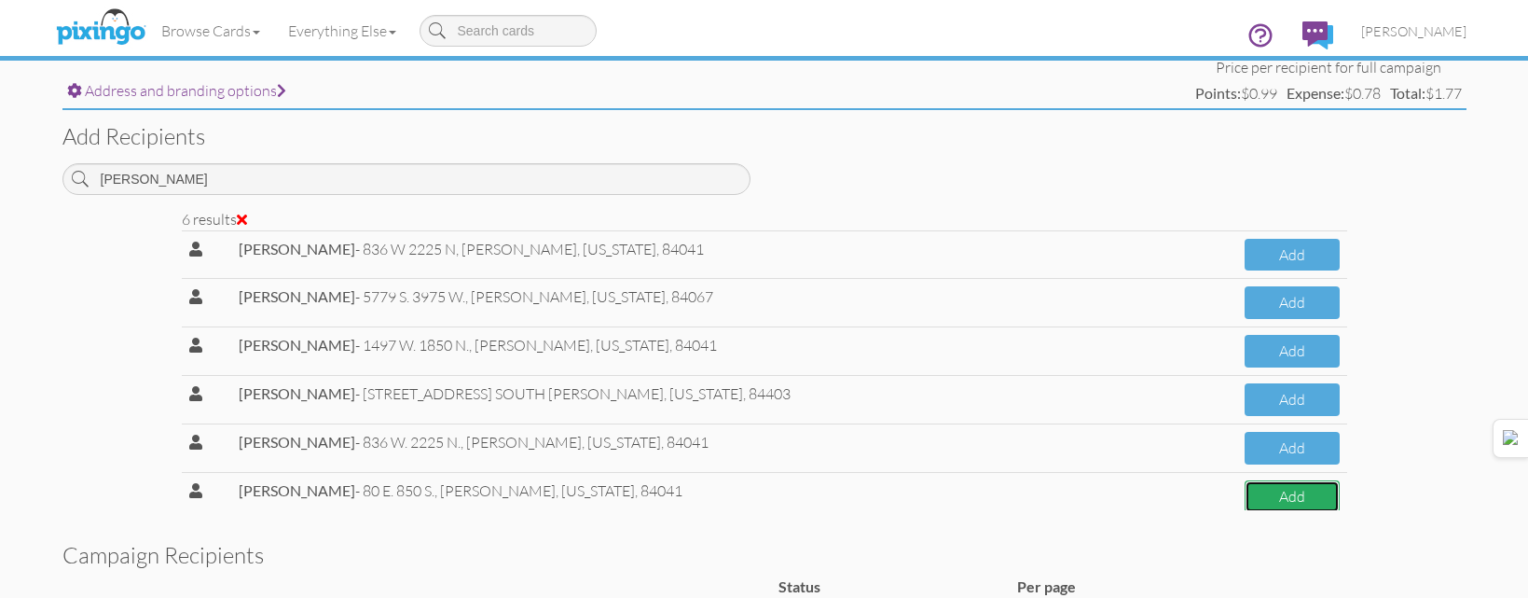
click at [1253, 484] on button "Add" at bounding box center [1292, 496] width 94 height 33
